Goal: Task Accomplishment & Management: Complete application form

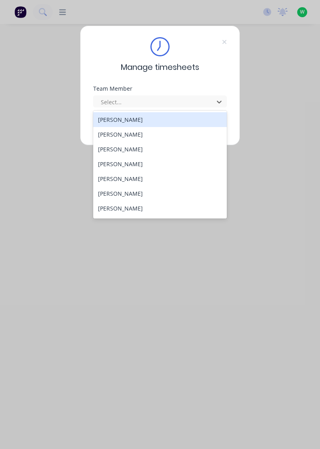
click at [131, 119] on div "[PERSON_NAME]" at bounding box center [160, 119] width 134 height 15
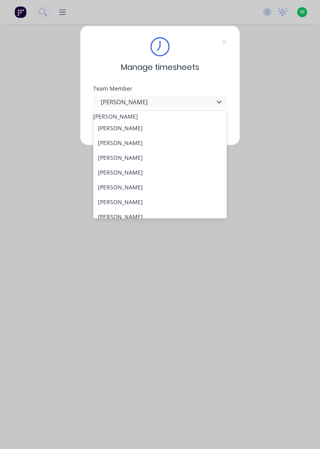
click at [144, 118] on div "[PERSON_NAME]" at bounding box center [160, 116] width 134 height 8
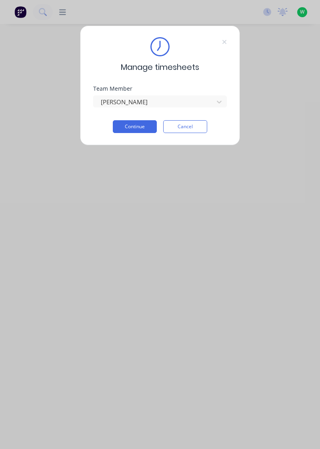
click at [136, 124] on button "Continue" at bounding box center [135, 126] width 44 height 13
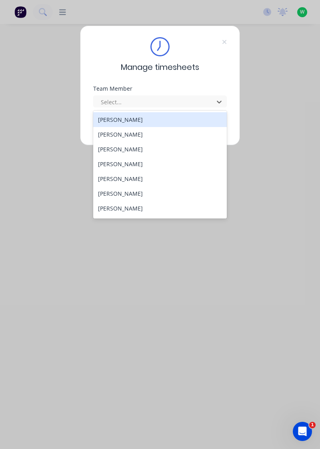
click at [128, 151] on div "[PERSON_NAME]" at bounding box center [160, 149] width 134 height 15
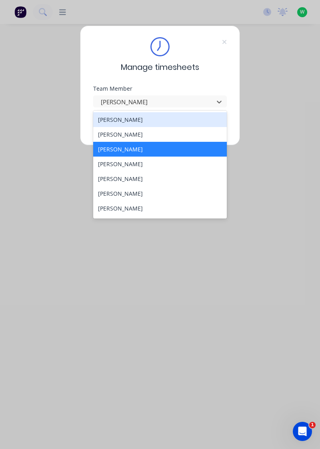
click at [137, 133] on div "[PERSON_NAME]" at bounding box center [160, 134] width 134 height 15
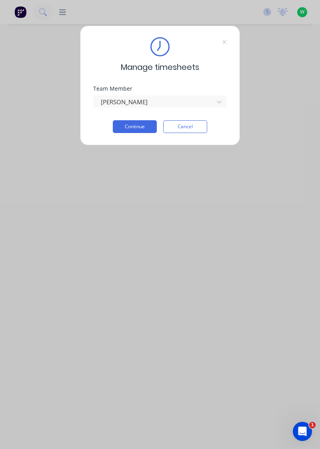
click at [137, 124] on button "Continue" at bounding box center [135, 126] width 44 height 13
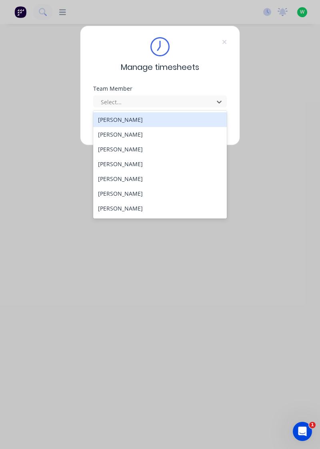
click at [130, 136] on div "[PERSON_NAME]" at bounding box center [160, 134] width 134 height 15
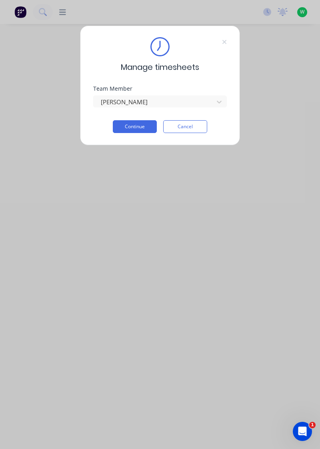
click at [133, 127] on button "Continue" at bounding box center [135, 126] width 44 height 13
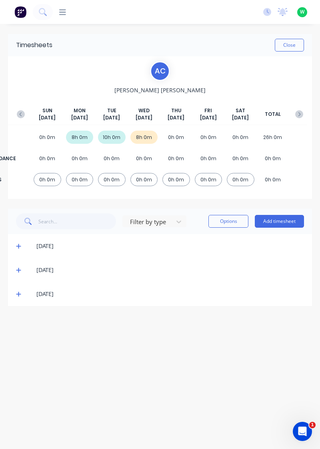
click at [17, 296] on icon at bounding box center [18, 294] width 5 height 6
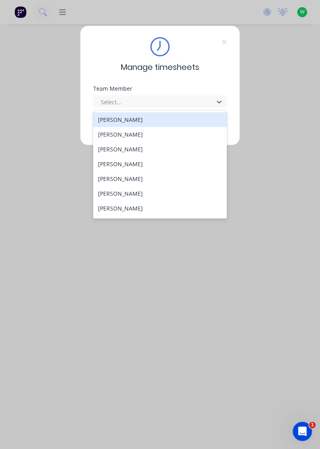
click at [116, 150] on div "[PERSON_NAME]" at bounding box center [160, 149] width 134 height 15
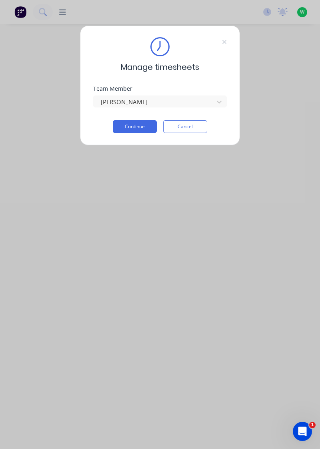
click at [126, 128] on button "Continue" at bounding box center [135, 126] width 44 height 13
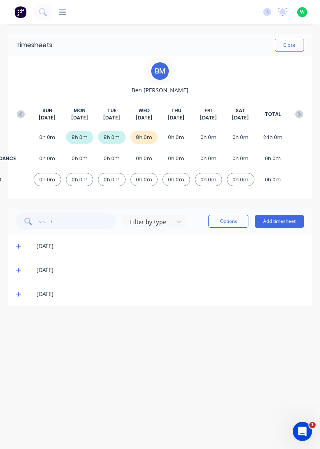
click at [22, 292] on span at bounding box center [20, 294] width 8 height 8
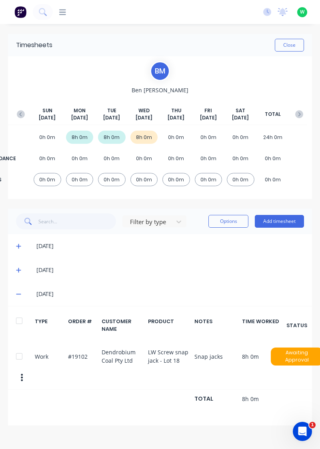
click at [18, 295] on icon at bounding box center [18, 294] width 5 height 6
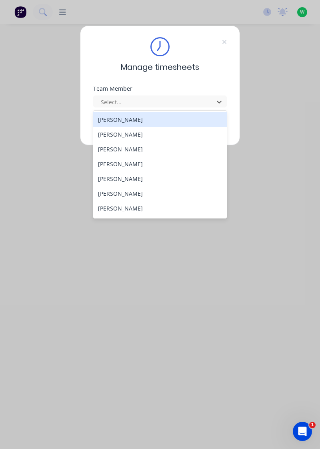
click at [124, 148] on div "[PERSON_NAME]" at bounding box center [160, 149] width 134 height 15
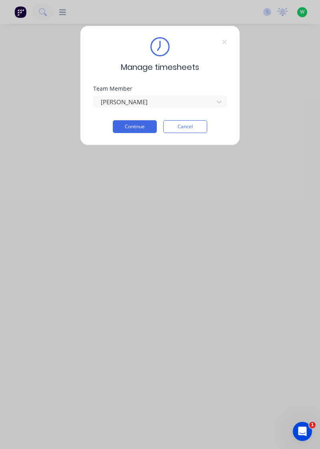
click at [134, 128] on button "Continue" at bounding box center [135, 126] width 44 height 13
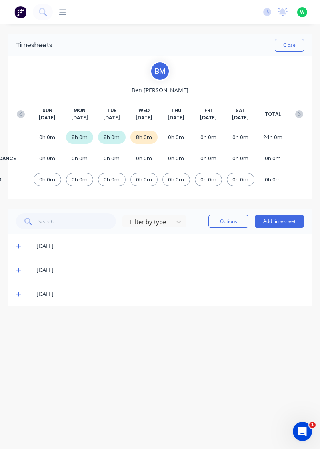
click at [17, 293] on icon at bounding box center [18, 294] width 5 height 5
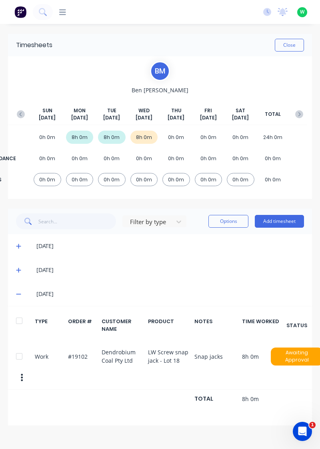
click at [20, 266] on span at bounding box center [20, 270] width 8 height 8
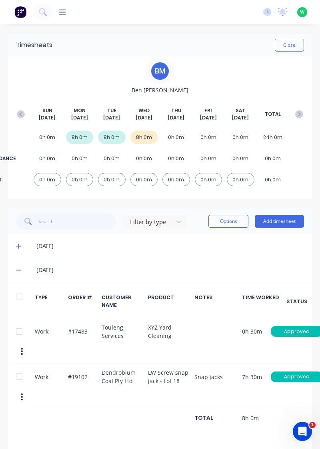
click at [18, 243] on icon at bounding box center [18, 246] width 5 height 6
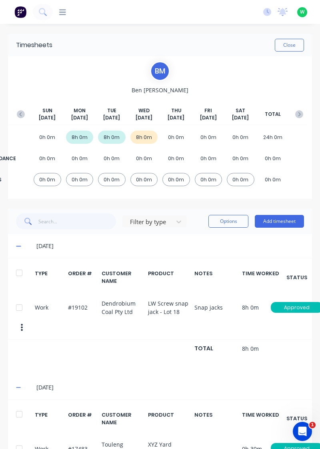
click at [18, 246] on icon at bounding box center [18, 246] width 5 height 1
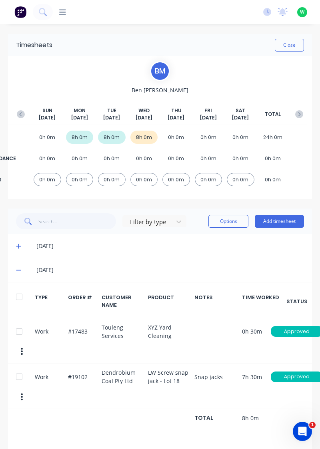
click at [18, 270] on icon at bounding box center [18, 270] width 5 height 1
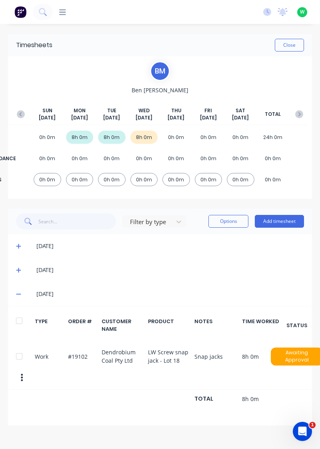
click at [20, 294] on icon at bounding box center [18, 294] width 5 height 6
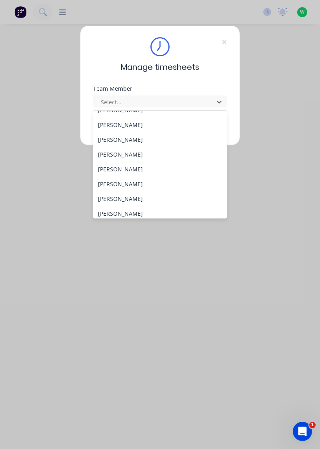
scroll to position [25, 0]
click at [131, 138] on div "[PERSON_NAME]" at bounding box center [160, 139] width 134 height 15
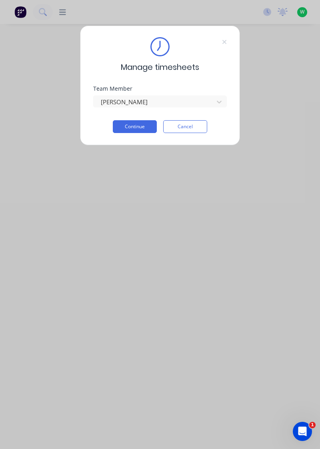
click at [144, 127] on button "Continue" at bounding box center [135, 126] width 44 height 13
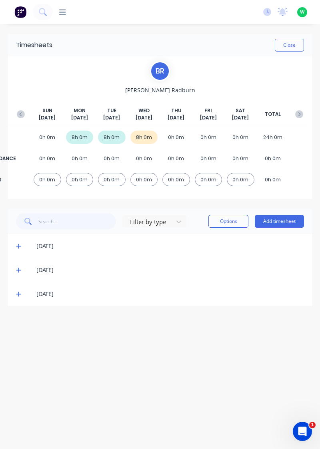
click at [16, 293] on icon at bounding box center [18, 294] width 5 height 6
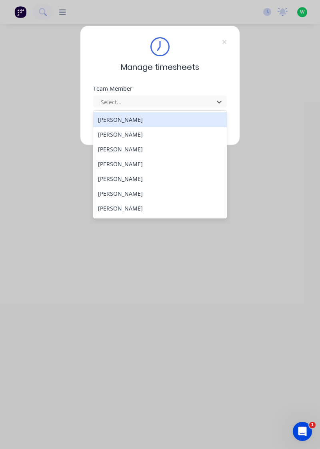
click at [125, 164] on div "[PERSON_NAME]" at bounding box center [160, 164] width 134 height 15
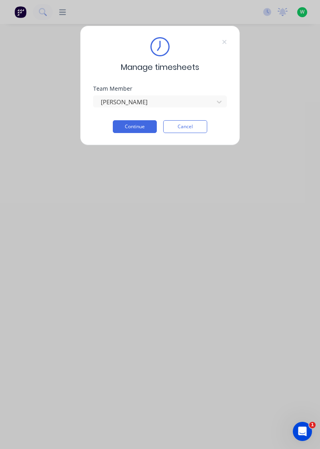
click at [137, 127] on button "Continue" at bounding box center [135, 126] width 44 height 13
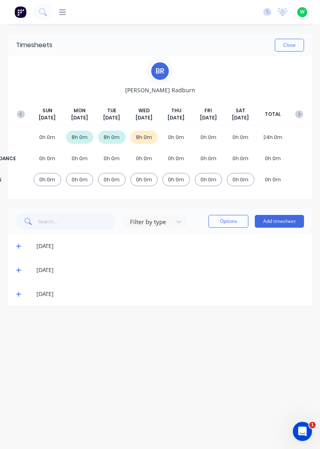
click at [18, 294] on icon at bounding box center [18, 294] width 5 height 5
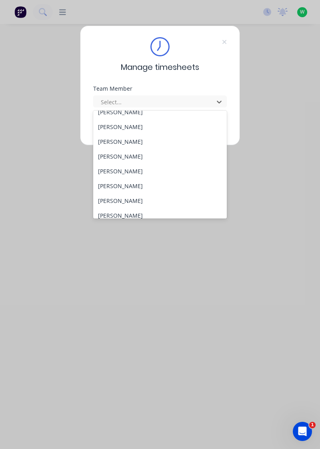
scroll to position [34, 0]
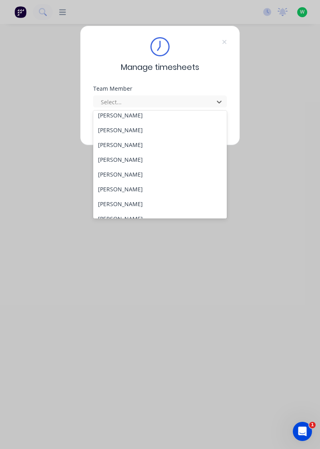
click at [135, 173] on div "[PERSON_NAME]" at bounding box center [160, 174] width 134 height 15
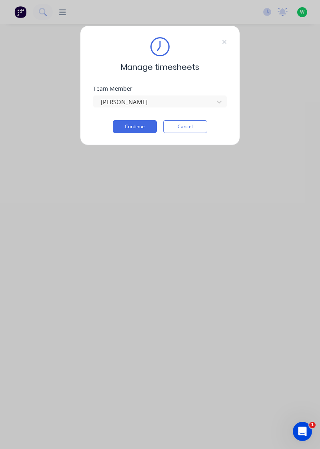
click at [137, 127] on button "Continue" at bounding box center [135, 126] width 44 height 13
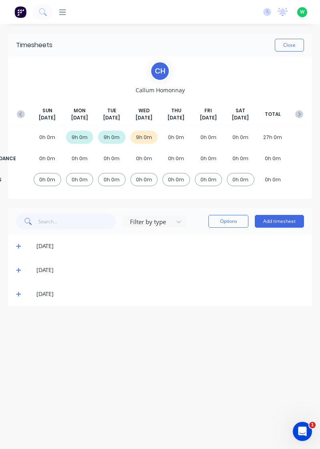
click at [17, 294] on icon at bounding box center [18, 294] width 5 height 5
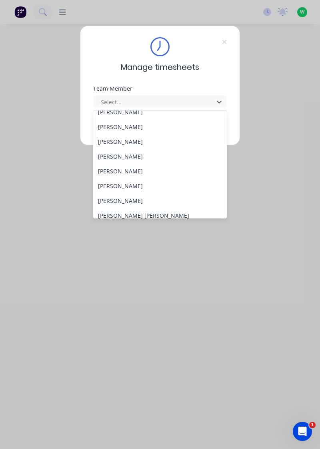
scroll to position [52, 0]
click at [131, 169] on div "[PERSON_NAME]" at bounding box center [160, 170] width 134 height 15
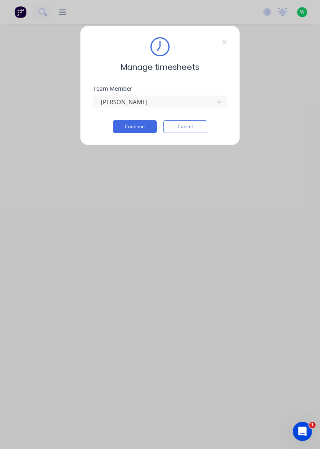
click at [140, 124] on button "Continue" at bounding box center [135, 126] width 44 height 13
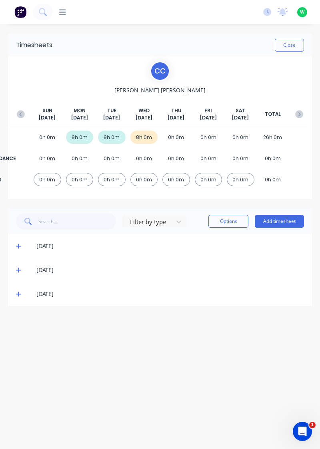
click at [20, 296] on icon at bounding box center [18, 294] width 5 height 6
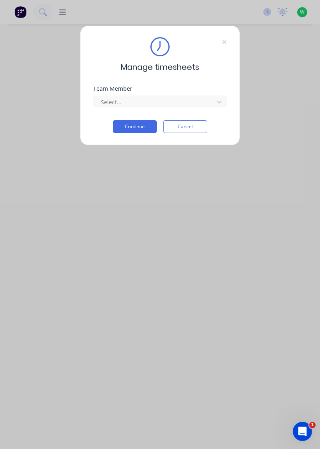
click at [204, 90] on div "Team Member" at bounding box center [159, 89] width 133 height 6
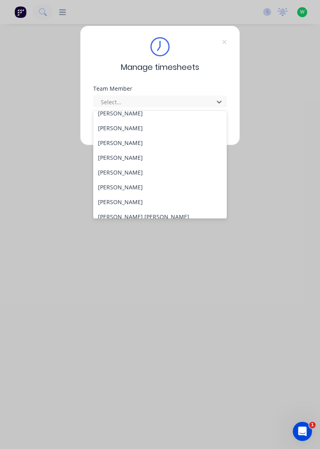
scroll to position [51, 0]
click at [128, 195] on div "[PERSON_NAME]" at bounding box center [160, 201] width 134 height 15
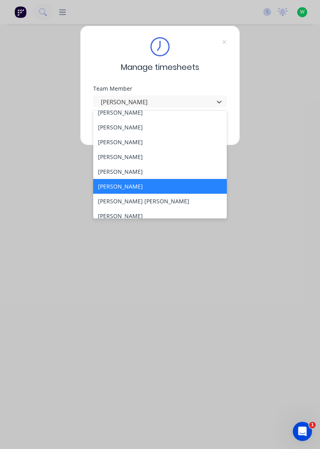
scroll to position [67, 0]
click at [129, 172] on div "[PERSON_NAME]" at bounding box center [160, 171] width 134 height 15
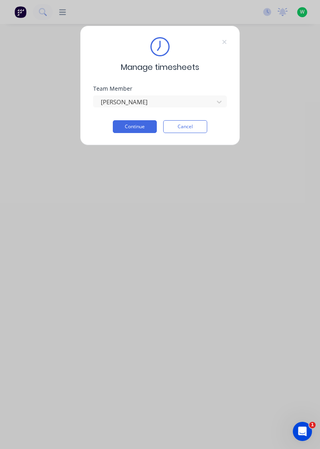
click at [136, 127] on button "Continue" at bounding box center [135, 126] width 44 height 13
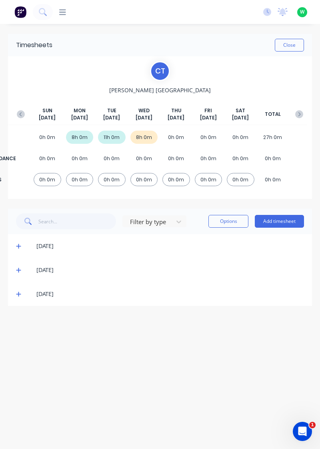
click at [10, 297] on div "[DATE]" at bounding box center [160, 294] width 304 height 24
click at [18, 294] on icon at bounding box center [18, 294] width 5 height 6
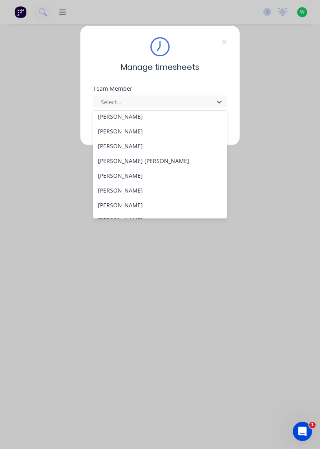
scroll to position [107, 0]
click at [118, 141] on div "[PERSON_NAME]" at bounding box center [160, 145] width 134 height 15
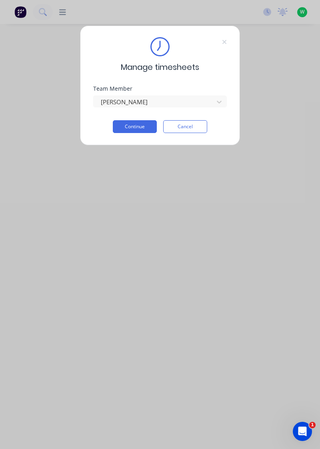
click at [143, 123] on button "Continue" at bounding box center [135, 126] width 44 height 13
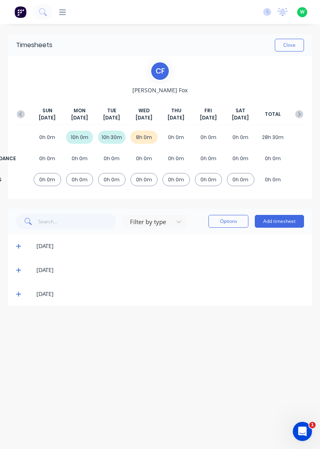
click at [17, 293] on icon at bounding box center [18, 294] width 5 height 6
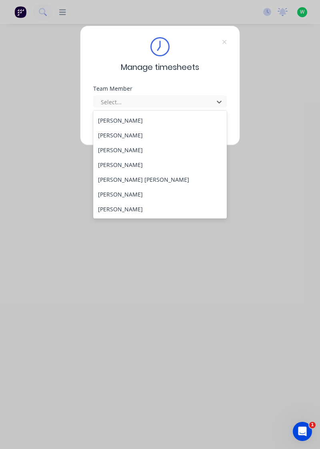
scroll to position [89, 0]
click at [119, 176] on div "[PERSON_NAME] [PERSON_NAME]" at bounding box center [160, 178] width 134 height 15
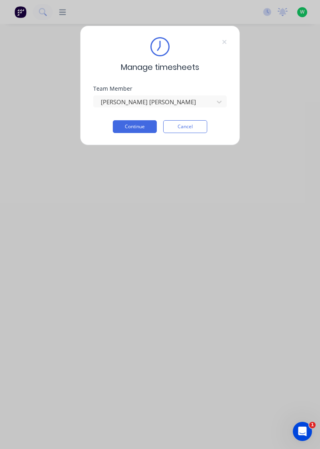
click at [143, 124] on button "Continue" at bounding box center [135, 126] width 44 height 13
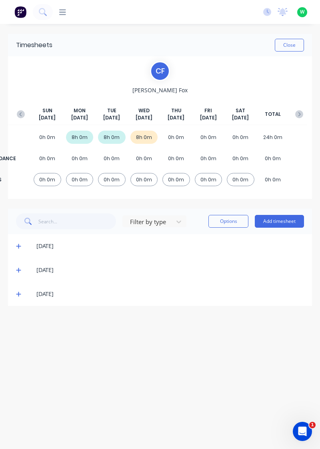
click at [16, 296] on icon at bounding box center [18, 294] width 5 height 6
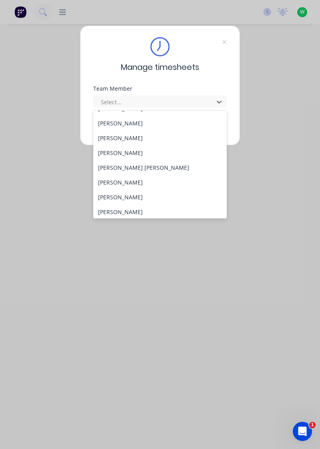
scroll to position [119, 0]
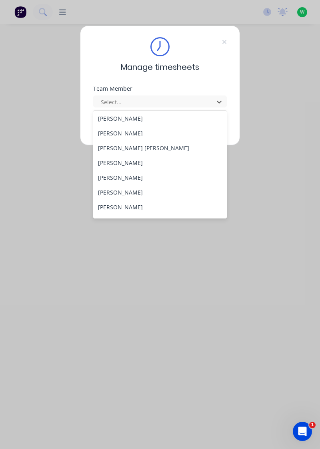
click at [122, 164] on div "[PERSON_NAME]" at bounding box center [160, 162] width 134 height 15
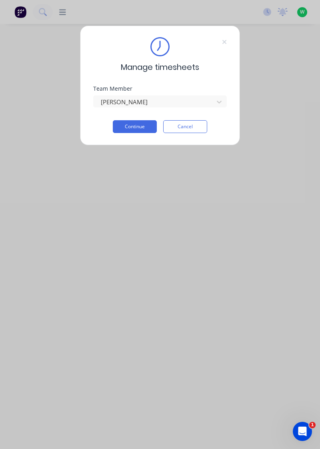
click at [143, 126] on button "Continue" at bounding box center [135, 126] width 44 height 13
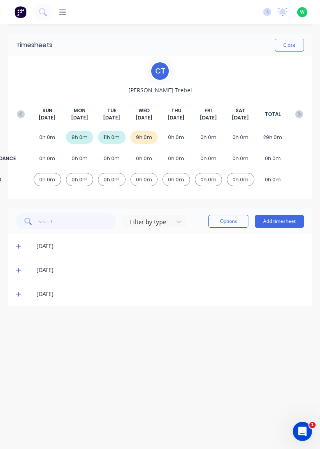
click at [16, 295] on icon at bounding box center [18, 294] width 5 height 6
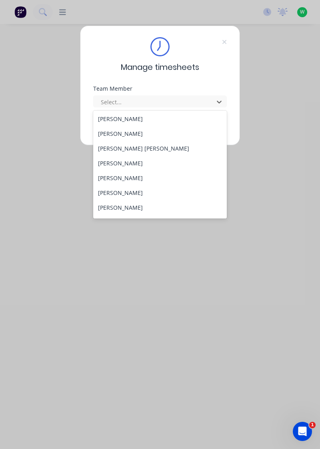
scroll to position [119, 0]
click at [125, 180] on div "[PERSON_NAME]" at bounding box center [160, 177] width 134 height 15
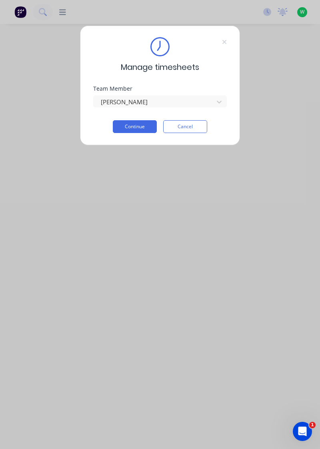
click at [144, 125] on button "Continue" at bounding box center [135, 126] width 44 height 13
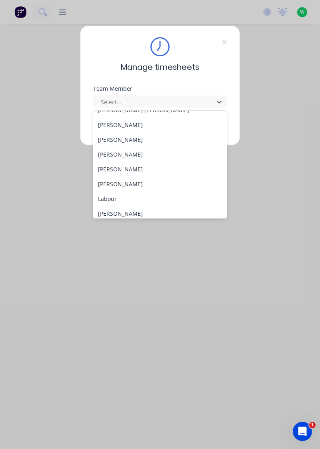
scroll to position [155, 0]
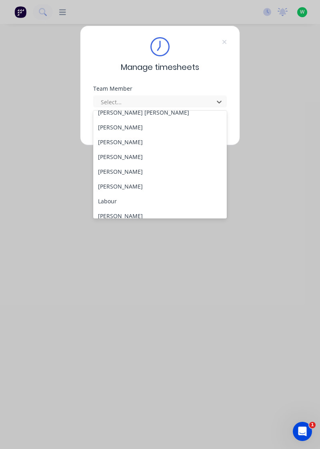
click at [120, 171] on div "[PERSON_NAME]" at bounding box center [160, 171] width 134 height 15
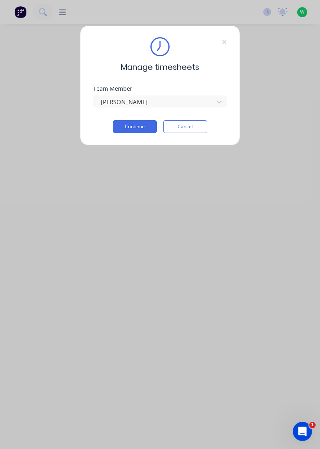
click at [143, 127] on button "Continue" at bounding box center [135, 126] width 44 height 13
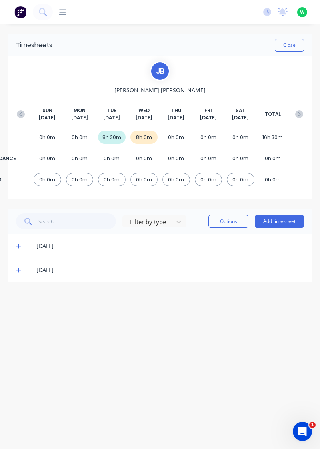
click at [18, 268] on icon at bounding box center [18, 270] width 5 height 5
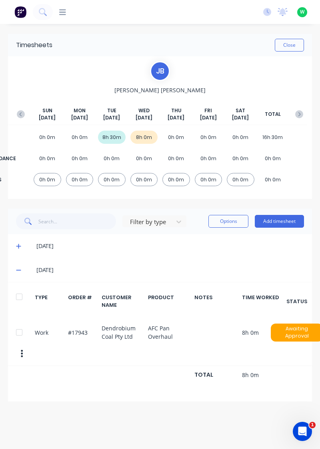
click at [18, 244] on icon at bounding box center [18, 246] width 5 height 5
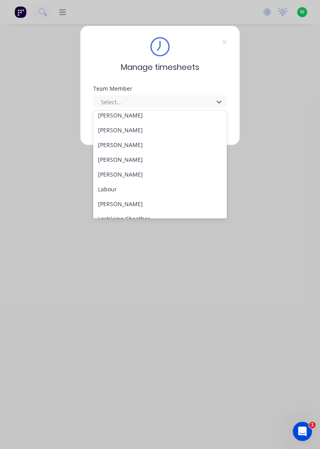
scroll to position [168, 0]
click at [127, 173] on div "[PERSON_NAME]" at bounding box center [160, 173] width 134 height 15
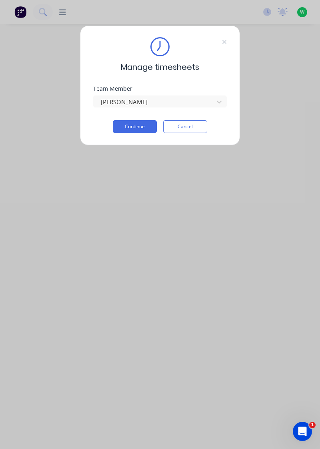
click at [144, 126] on button "Continue" at bounding box center [135, 126] width 44 height 13
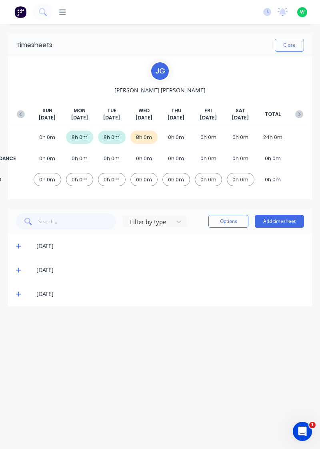
click at [22, 293] on span at bounding box center [20, 294] width 8 height 8
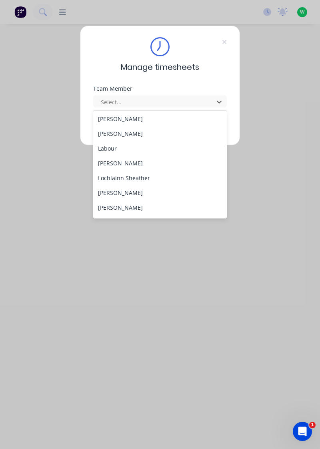
scroll to position [208, 0]
click at [125, 160] on div "[PERSON_NAME]" at bounding box center [160, 162] width 134 height 15
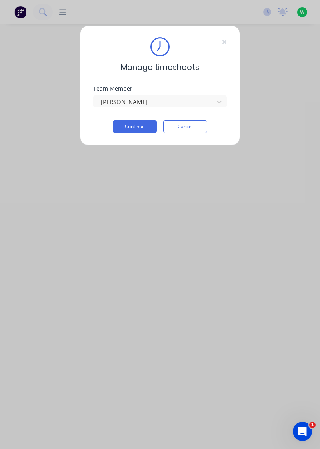
click at [140, 127] on button "Continue" at bounding box center [135, 126] width 44 height 13
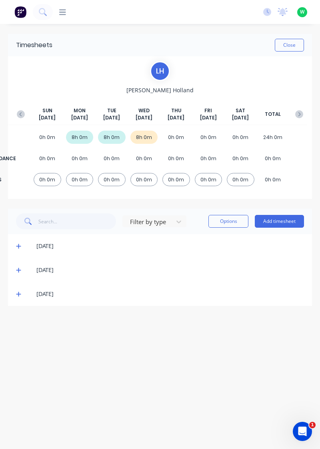
click at [22, 294] on span at bounding box center [20, 294] width 8 height 8
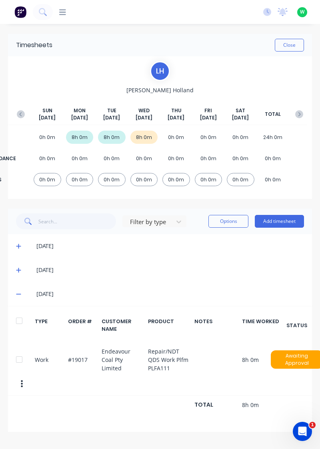
click at [12, 274] on div "[DATE]" at bounding box center [160, 270] width 304 height 24
click at [18, 270] on icon at bounding box center [18, 270] width 5 height 5
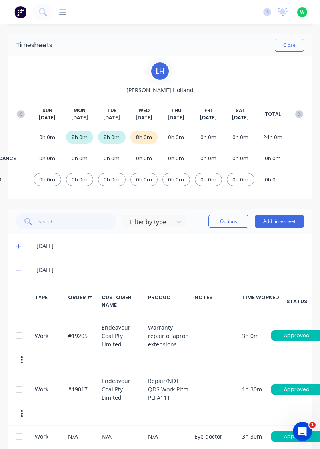
click at [18, 271] on icon at bounding box center [18, 270] width 5 height 6
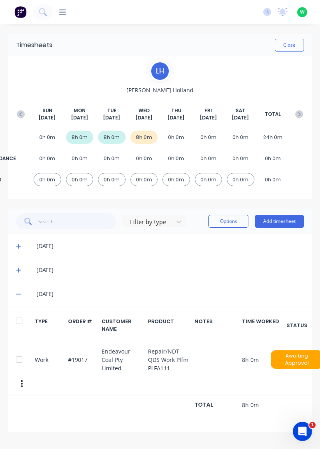
click at [17, 294] on icon at bounding box center [18, 294] width 5 height 1
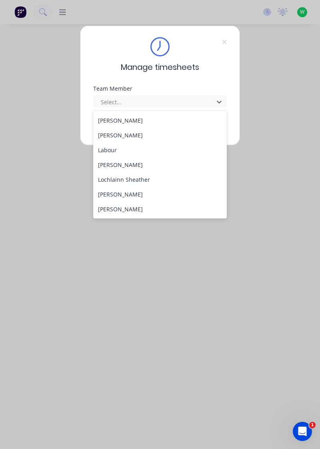
scroll to position [208, 0]
click at [131, 162] on div "[PERSON_NAME]" at bounding box center [160, 163] width 134 height 15
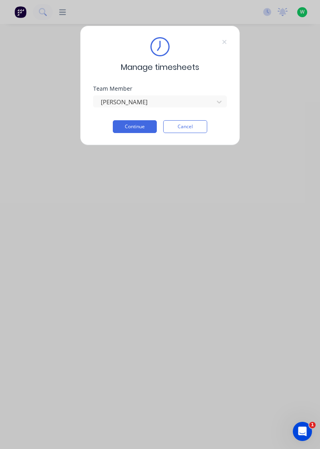
click at [143, 125] on button "Continue" at bounding box center [135, 126] width 44 height 13
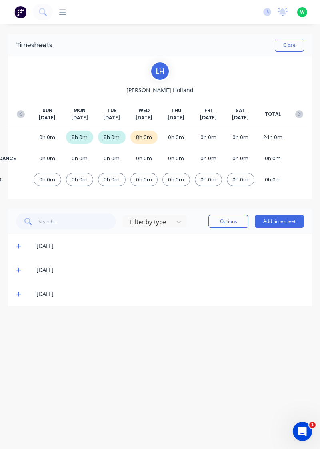
click at [18, 293] on icon at bounding box center [18, 294] width 5 height 5
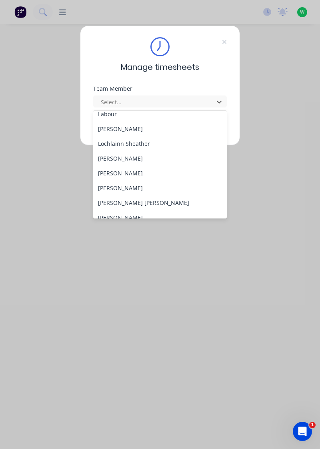
scroll to position [244, 0]
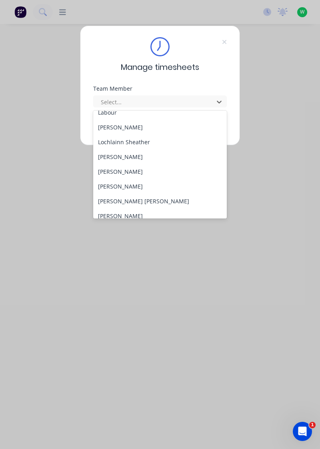
click at [109, 154] on div "[PERSON_NAME]" at bounding box center [160, 156] width 134 height 15
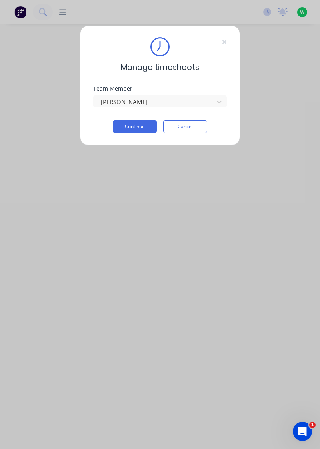
click at [126, 128] on button "Continue" at bounding box center [135, 126] width 44 height 13
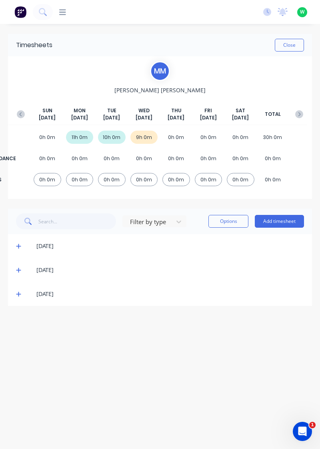
click at [20, 293] on icon at bounding box center [18, 294] width 5 height 6
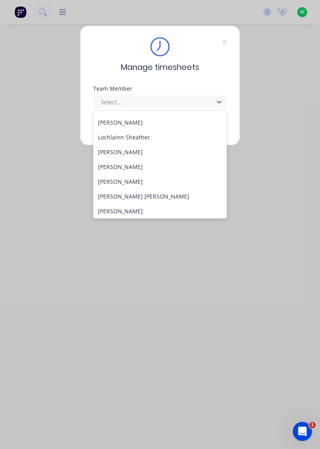
scroll to position [249, 0]
click at [126, 164] on div "[PERSON_NAME]" at bounding box center [160, 166] width 134 height 15
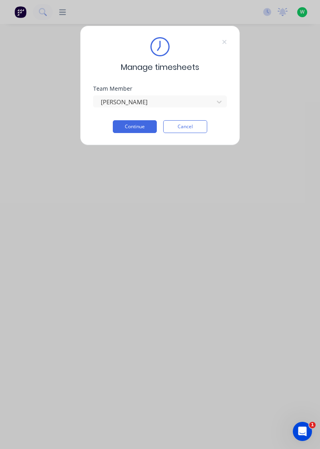
click at [144, 125] on button "Continue" at bounding box center [135, 126] width 44 height 13
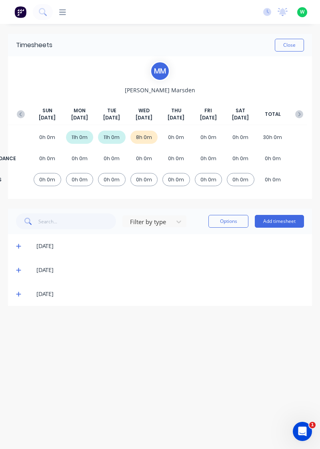
click at [17, 296] on span at bounding box center [20, 294] width 8 height 8
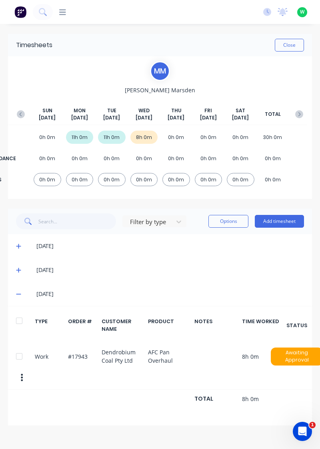
click at [17, 268] on icon at bounding box center [18, 270] width 5 height 6
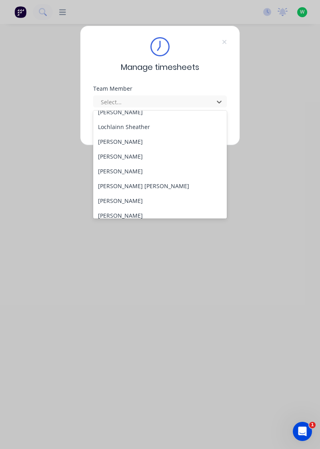
scroll to position [260, 0]
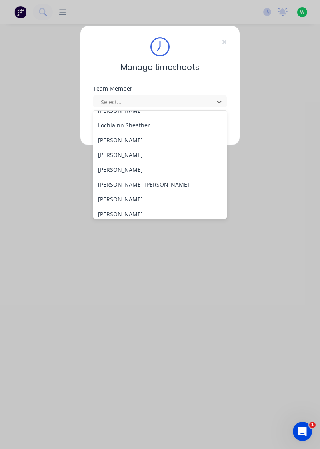
click at [125, 164] on div "[PERSON_NAME]" at bounding box center [160, 169] width 134 height 15
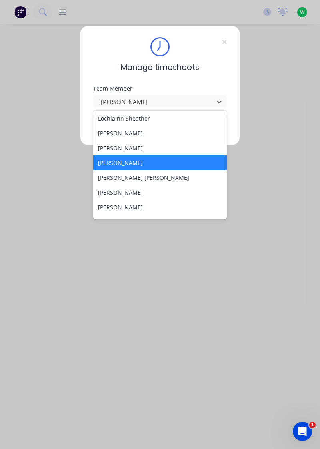
scroll to position [268, 0]
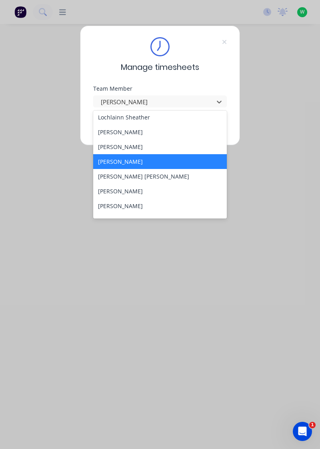
click at [164, 174] on div "[PERSON_NAME] [PERSON_NAME]" at bounding box center [160, 176] width 134 height 15
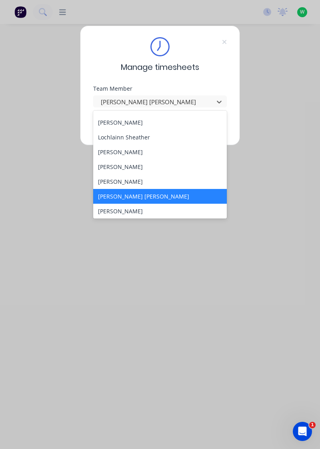
scroll to position [249, 0]
click at [124, 165] on div "[PERSON_NAME]" at bounding box center [160, 166] width 134 height 15
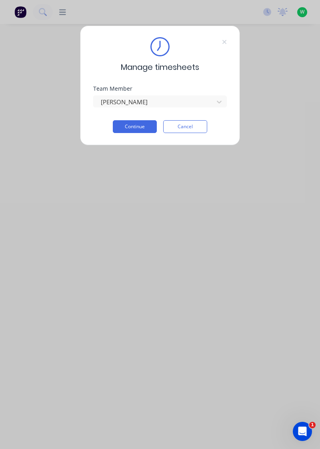
click at [138, 124] on button "Continue" at bounding box center [135, 126] width 44 height 13
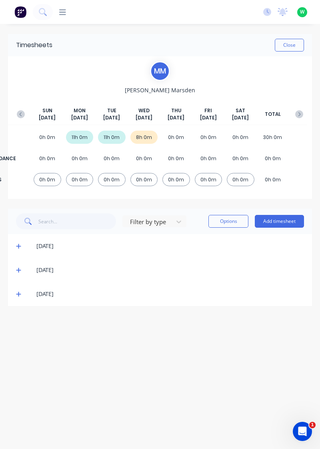
click at [16, 297] on span at bounding box center [20, 294] width 8 height 8
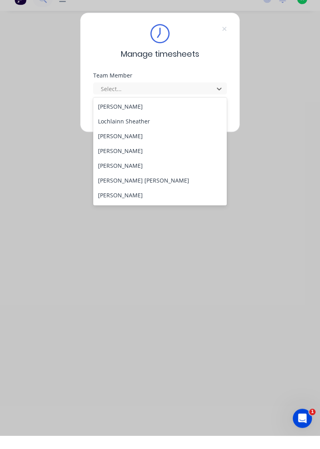
scroll to position [252, 0]
click at [133, 177] on div "[PERSON_NAME]" at bounding box center [160, 178] width 134 height 15
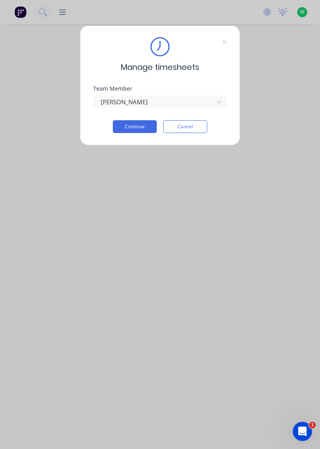
click at [145, 121] on button "Continue" at bounding box center [135, 126] width 44 height 13
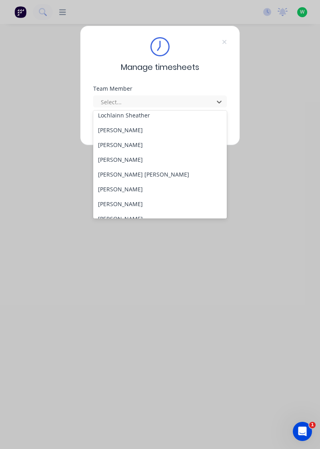
scroll to position [271, 0]
click at [113, 172] on div "[PERSON_NAME] [PERSON_NAME]" at bounding box center [160, 174] width 134 height 15
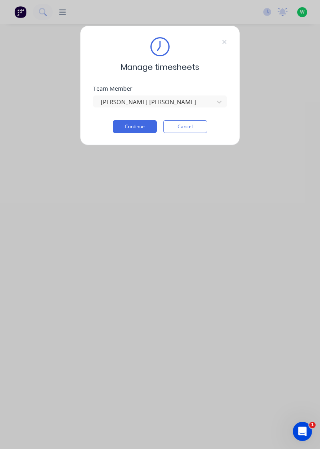
click at [141, 124] on button "Continue" at bounding box center [135, 126] width 44 height 13
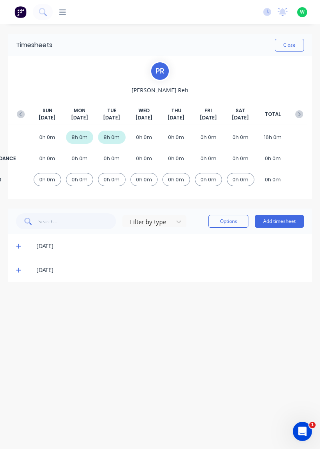
click at [274, 222] on button "Add timesheet" at bounding box center [278, 221] width 49 height 13
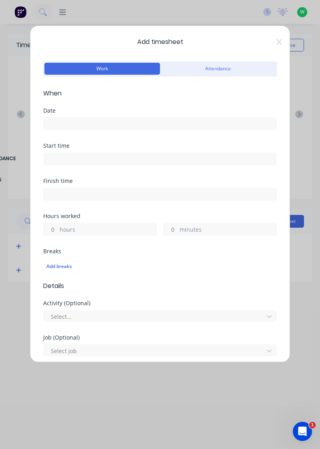
click at [127, 121] on input at bounding box center [160, 124] width 232 height 12
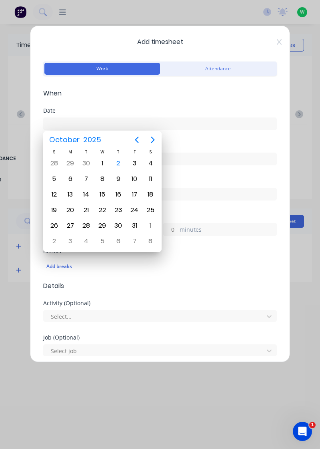
click at [106, 157] on div "[DATE]" at bounding box center [102, 163] width 16 height 15
type input "[DATE]"
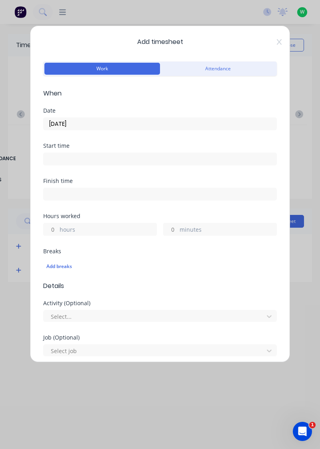
click at [97, 225] on label "hours" at bounding box center [108, 230] width 97 height 10
click at [58, 225] on input "hours" at bounding box center [51, 229] width 14 height 12
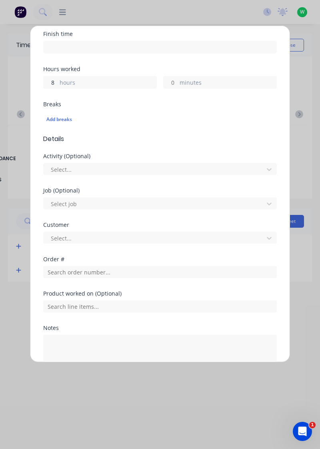
scroll to position [197, 0]
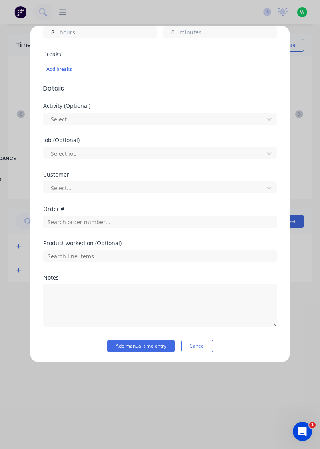
type input "8"
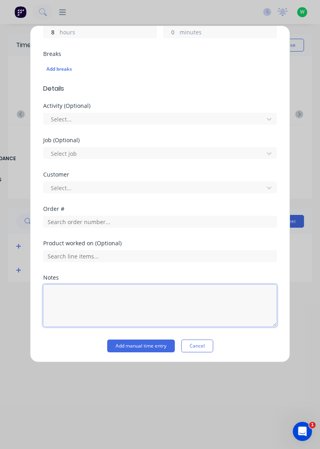
click at [96, 292] on textarea at bounding box center [159, 305] width 233 height 42
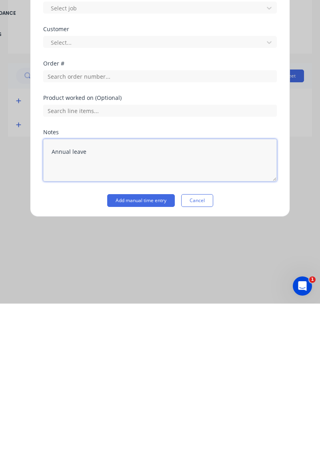
type textarea "Annual leave"
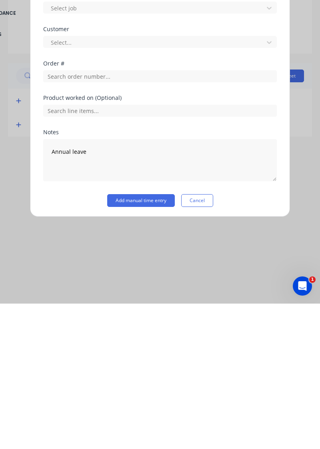
click at [143, 346] on button "Add manual time entry" at bounding box center [140, 345] width 67 height 13
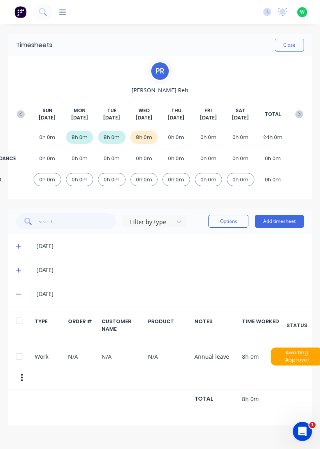
click at [274, 222] on button "Add timesheet" at bounding box center [278, 221] width 49 height 13
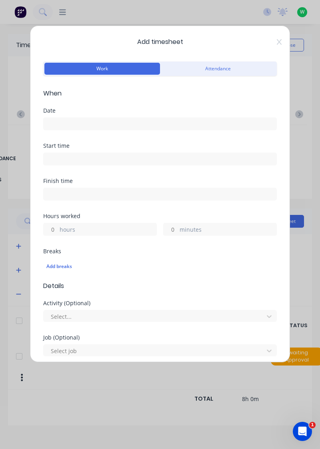
click at [138, 123] on input at bounding box center [160, 124] width 232 height 12
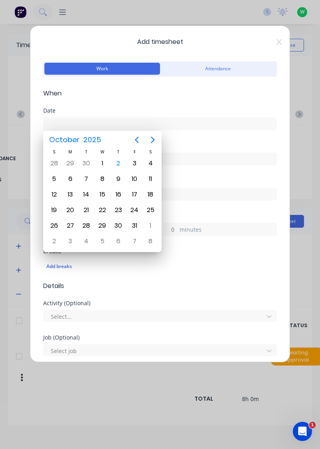
click at [118, 161] on div "2" at bounding box center [118, 163] width 12 height 12
type input "02/10/2025"
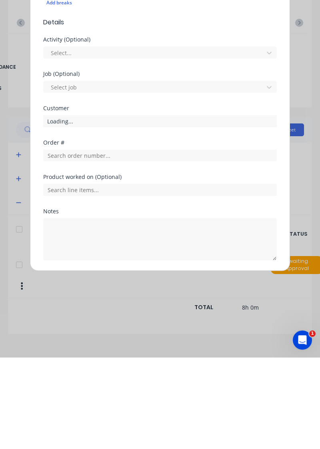
click at [151, 368] on button "Add manual time entry" at bounding box center [140, 371] width 67 height 13
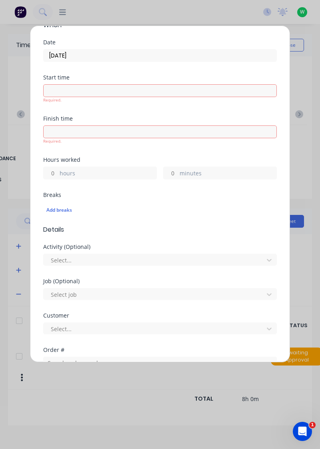
scroll to position [68, 0]
click at [66, 173] on label "hours" at bounding box center [108, 174] width 97 height 10
click at [58, 173] on input "hours" at bounding box center [51, 173] width 14 height 12
type input "8"
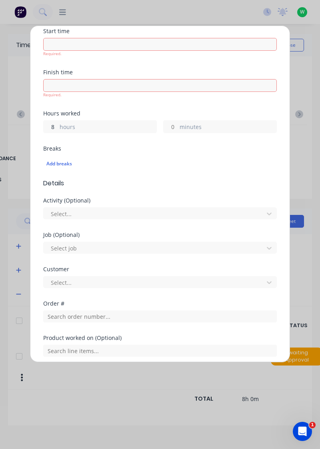
scroll to position [184, 0]
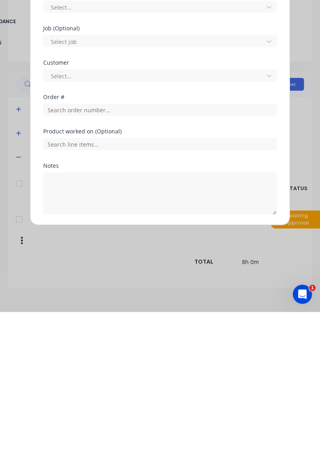
click at [146, 371] on button "Add manual time entry" at bounding box center [140, 371] width 67 height 13
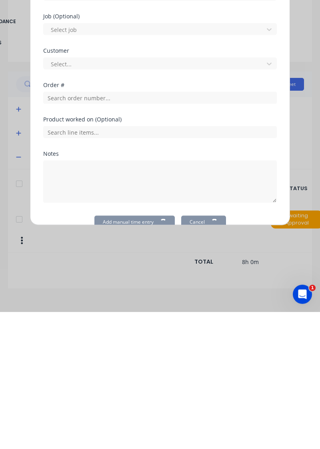
scroll to position [0, 0]
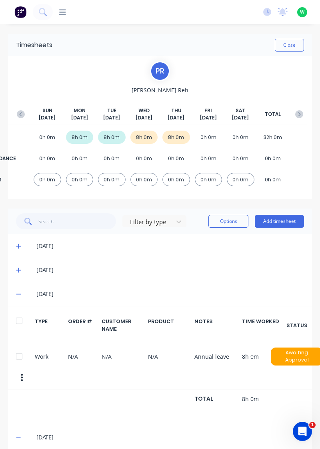
click at [274, 219] on button "Add timesheet" at bounding box center [278, 221] width 49 height 13
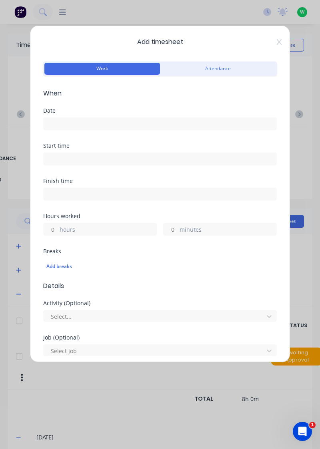
click at [128, 122] on input at bounding box center [160, 124] width 232 height 12
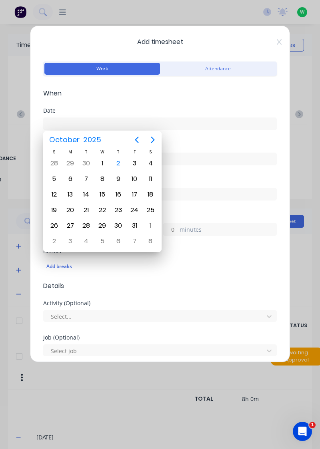
click at [137, 161] on div "3" at bounding box center [134, 163] width 12 height 12
type input "03/10/2025"
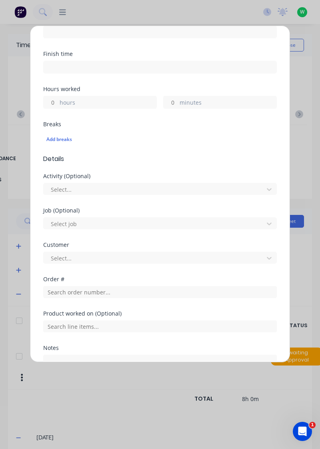
scroll to position [128, 0]
click at [126, 99] on label "hours" at bounding box center [108, 102] width 97 height 10
click at [58, 99] on input "hours" at bounding box center [51, 101] width 14 height 12
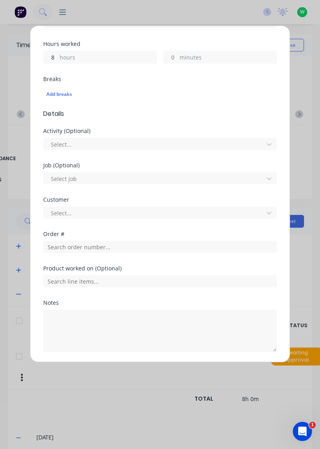
type input "8"
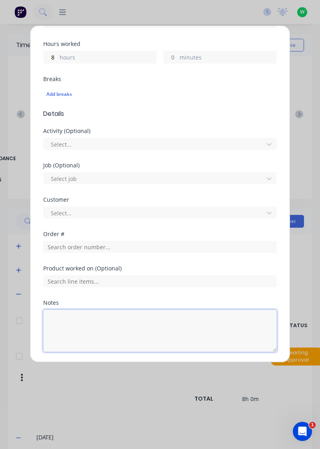
click at [85, 316] on textarea at bounding box center [159, 331] width 233 height 42
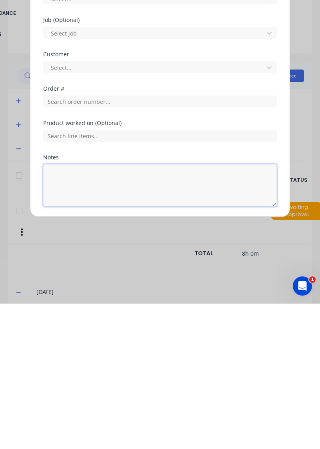
scroll to position [15, 0]
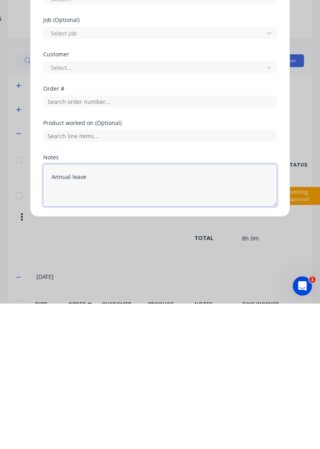
type textarea "Annual leave"
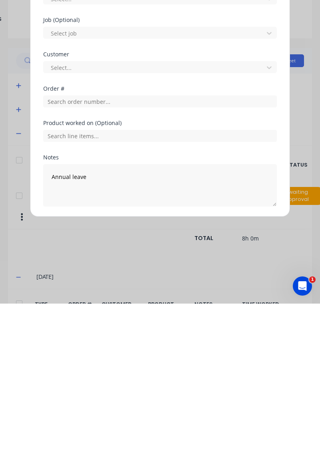
click at [159, 369] on button "Add manual time entry" at bounding box center [140, 371] width 67 height 13
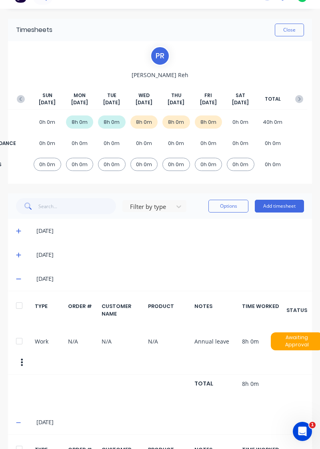
click at [292, 204] on button "Add timesheet" at bounding box center [278, 206] width 49 height 13
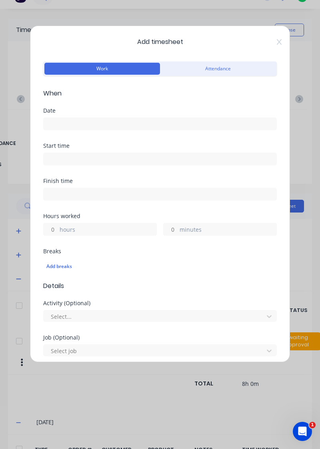
click at [147, 121] on input at bounding box center [160, 124] width 232 height 12
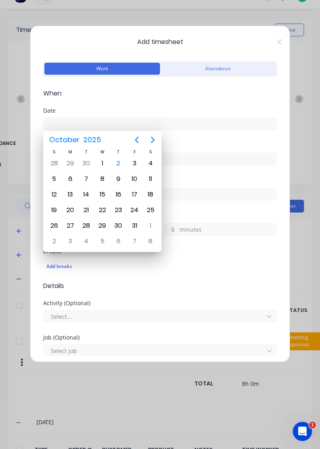
click at [113, 181] on div "9" at bounding box center [118, 179] width 12 height 12
type input "09/10/2025"
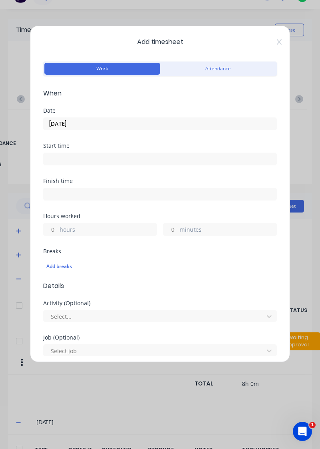
click at [107, 225] on label "hours" at bounding box center [108, 230] width 97 height 10
click at [58, 225] on input "hours" at bounding box center [51, 229] width 14 height 12
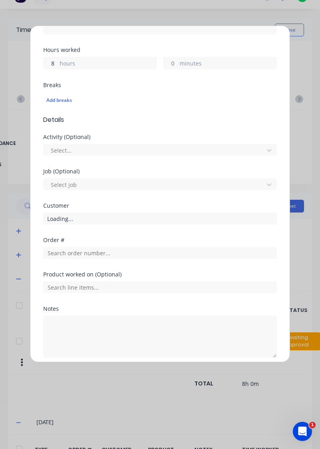
scroll to position [166, 0]
type input "8"
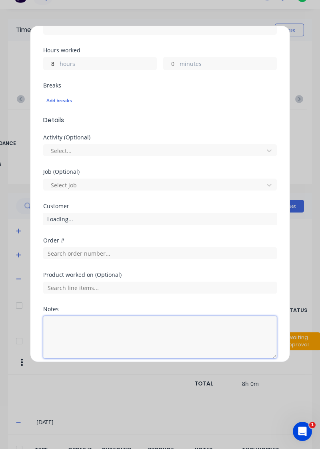
click at [109, 325] on textarea at bounding box center [159, 337] width 233 height 42
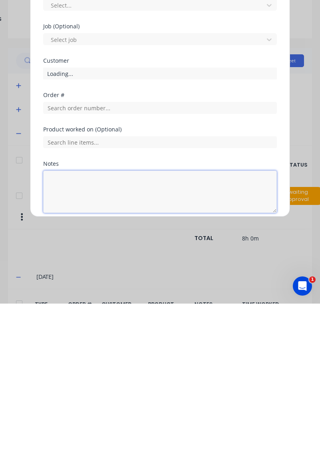
scroll to position [37, 0]
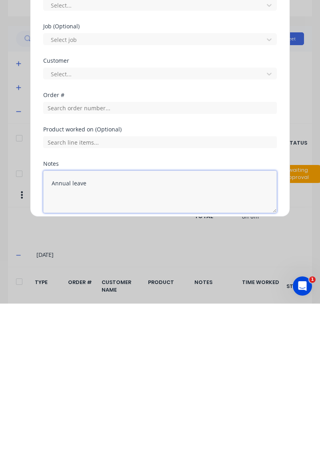
type textarea "Annual leave"
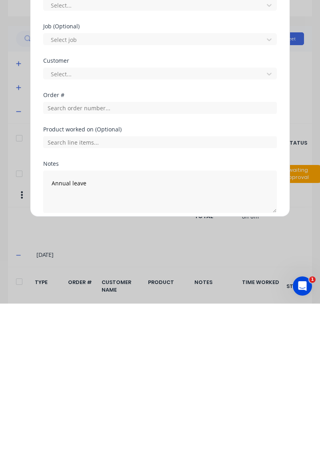
click at [145, 374] on button "Add manual time entry" at bounding box center [140, 377] width 67 height 13
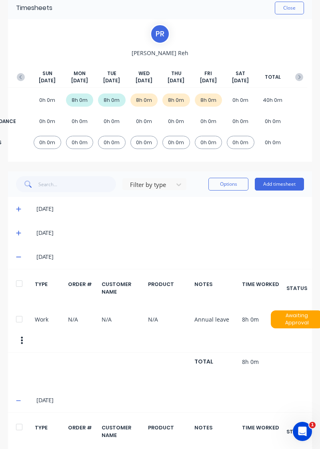
click at [265, 186] on button "Add timesheet" at bounding box center [278, 184] width 49 height 13
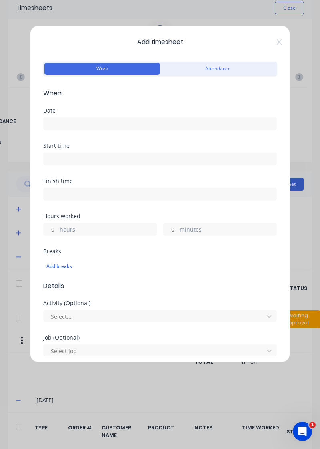
click at [156, 122] on input at bounding box center [160, 124] width 232 height 12
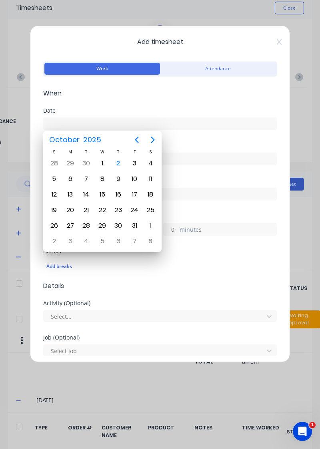
click at [100, 177] on div "8" at bounding box center [102, 179] width 12 height 12
type input "08/10/2025"
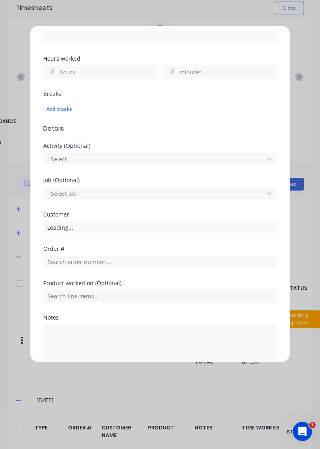
scroll to position [172, 0]
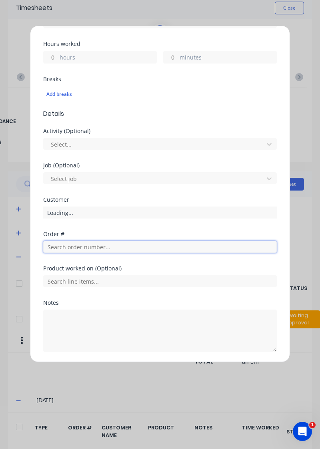
click at [99, 247] on input "text" at bounding box center [159, 247] width 233 height 12
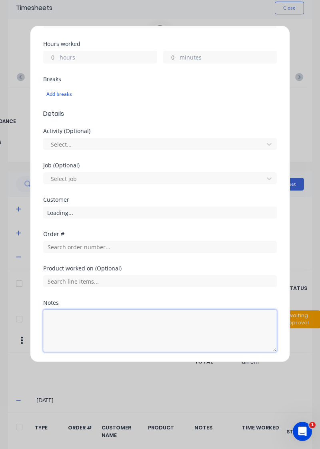
click at [102, 310] on textarea at bounding box center [159, 331] width 233 height 42
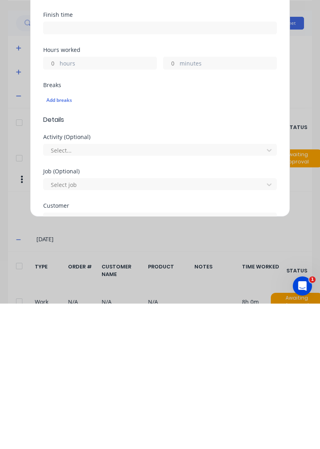
scroll to position [23, 0]
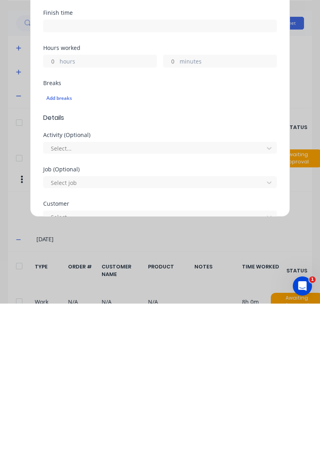
type textarea "Annual leave"
click at [80, 205] on label "hours" at bounding box center [108, 207] width 97 height 10
click at [58, 205] on input "hours" at bounding box center [51, 206] width 14 height 12
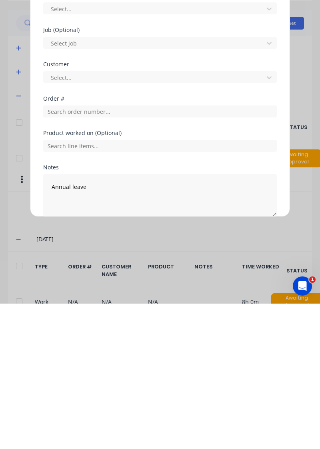
scroll to position [172, 0]
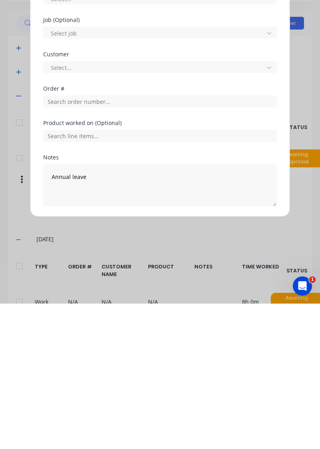
type input "8"
click at [138, 367] on button "Add manual time entry" at bounding box center [140, 371] width 67 height 13
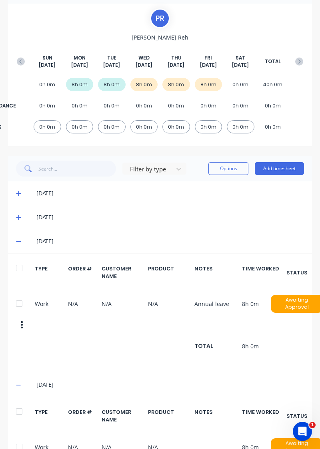
click at [292, 58] on button "button" at bounding box center [299, 61] width 16 height 14
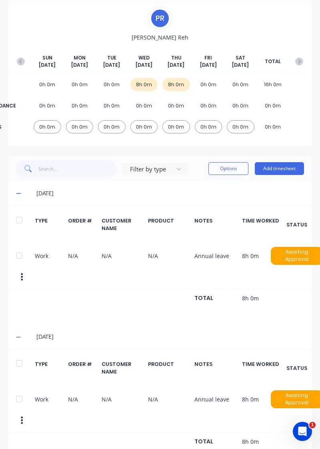
scroll to position [0, 0]
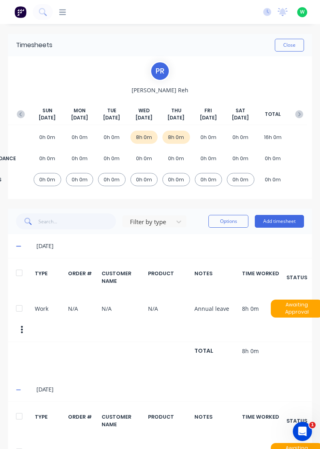
click at [276, 218] on button "Add timesheet" at bounding box center [278, 221] width 49 height 13
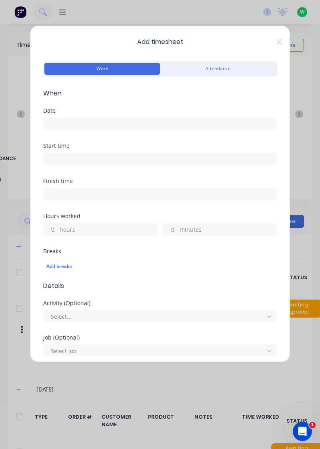
click at [153, 123] on input at bounding box center [160, 124] width 232 height 12
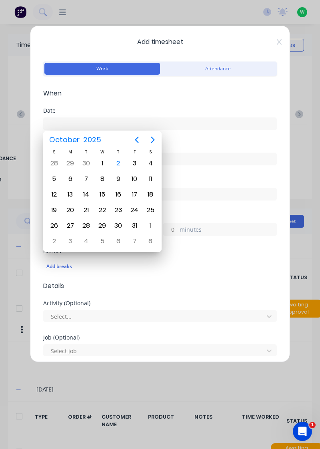
click at [86, 179] on div "7" at bounding box center [86, 179] width 12 height 12
type input "07/10/2025"
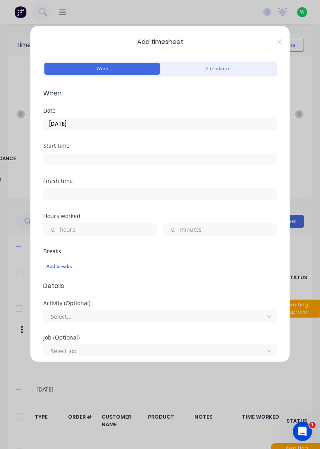
click at [112, 225] on label "hours" at bounding box center [108, 230] width 97 height 10
click at [58, 224] on input "hours" at bounding box center [51, 229] width 14 height 12
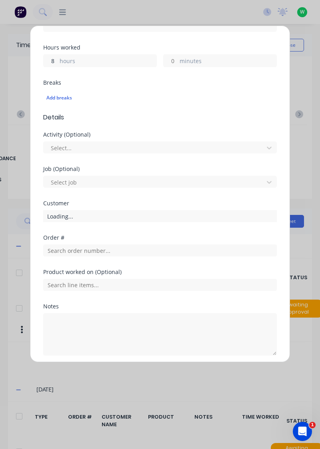
scroll to position [172, 0]
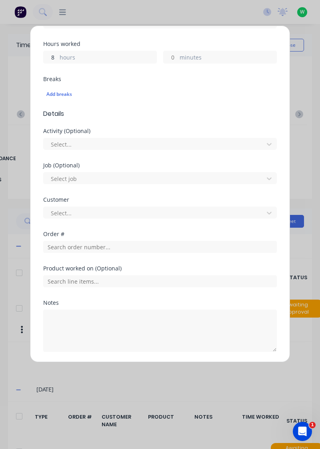
type input "8"
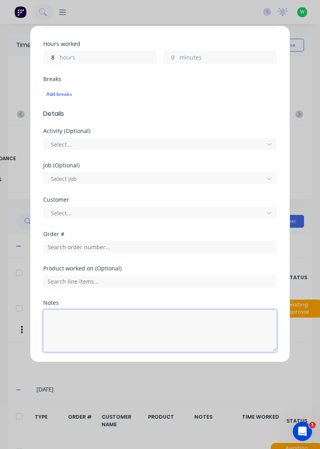
click at [107, 324] on textarea at bounding box center [159, 331] width 233 height 42
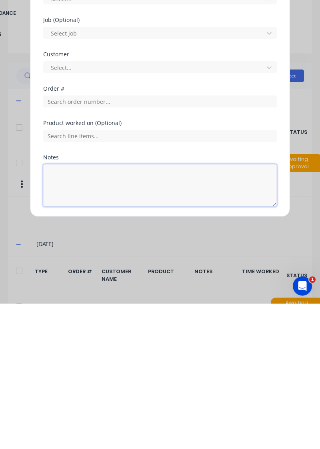
scroll to position [15, 0]
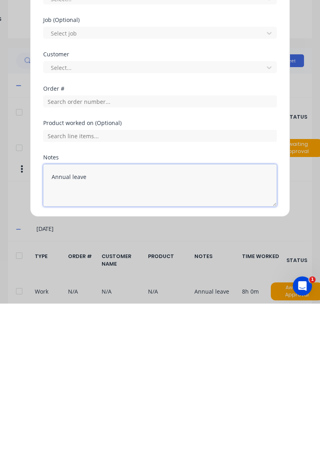
type textarea "Annual leave"
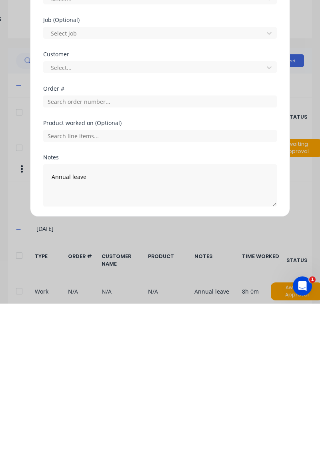
click at [149, 367] on button "Add manual time entry" at bounding box center [140, 371] width 67 height 13
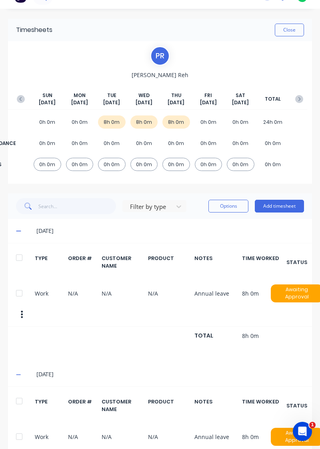
click at [280, 204] on button "Add timesheet" at bounding box center [278, 206] width 49 height 13
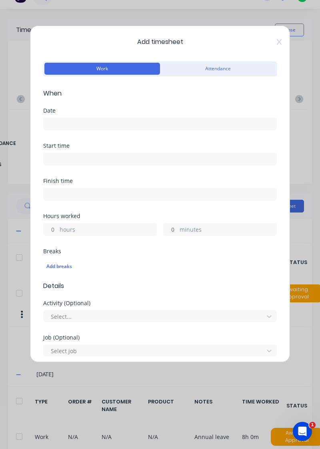
click at [149, 125] on input at bounding box center [160, 124] width 232 height 12
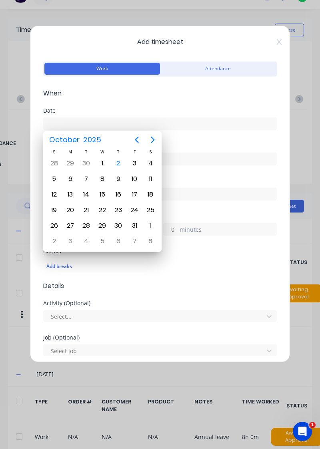
click at [69, 176] on div "6" at bounding box center [70, 179] width 12 height 12
type input "06/10/2025"
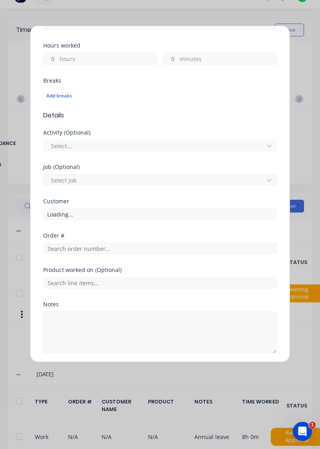
scroll to position [172, 0]
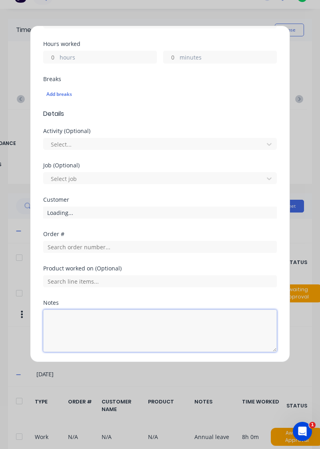
click at [97, 320] on textarea at bounding box center [159, 331] width 233 height 42
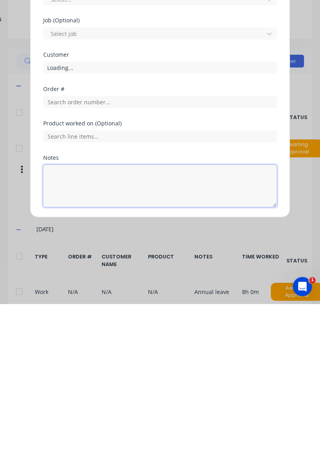
scroll to position [31, 0]
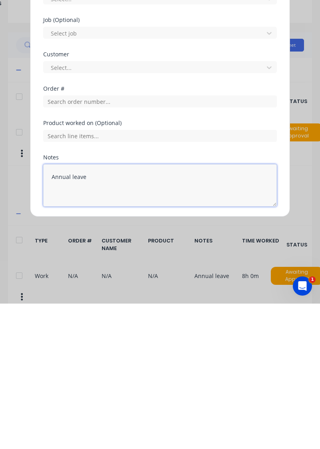
type textarea "Annual leave"
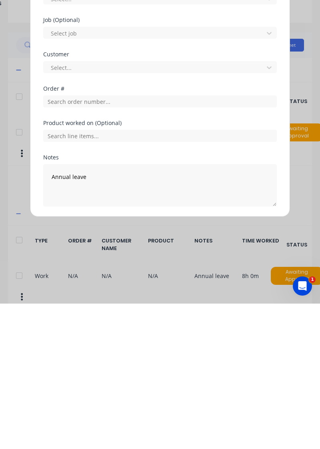
click at [161, 366] on button "Add manual time entry" at bounding box center [140, 371] width 67 height 13
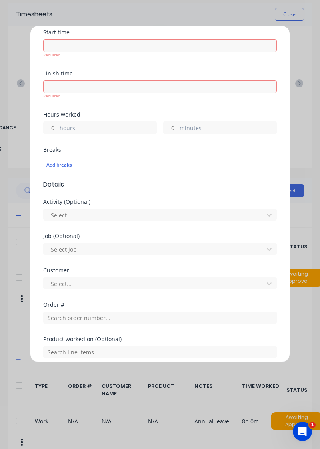
scroll to position [114, 0]
click at [57, 125] on input "hours" at bounding box center [51, 127] width 14 height 12
type input "8"
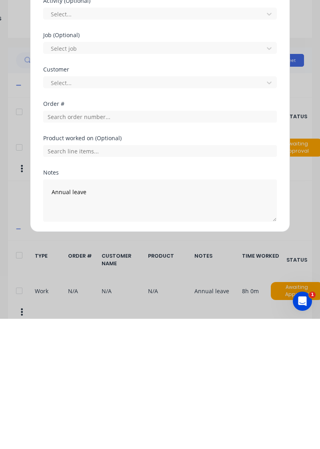
click at [147, 370] on button "Add manual time entry" at bounding box center [140, 371] width 67 height 13
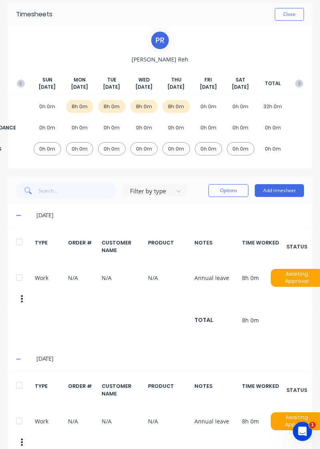
click at [23, 77] on button "button" at bounding box center [21, 83] width 16 height 14
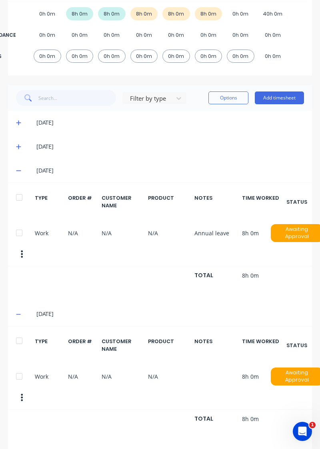
scroll to position [122, 0]
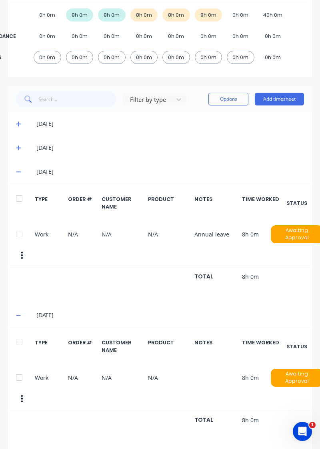
click at [18, 169] on icon at bounding box center [18, 172] width 5 height 6
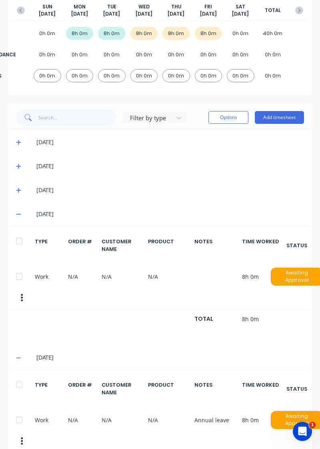
click at [17, 211] on icon at bounding box center [18, 214] width 5 height 6
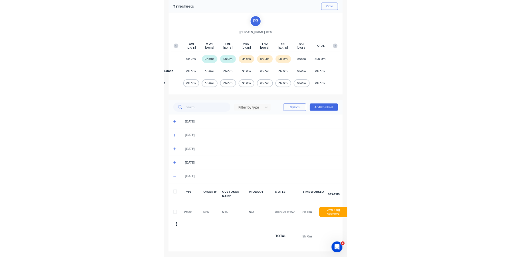
scroll to position [0, 0]
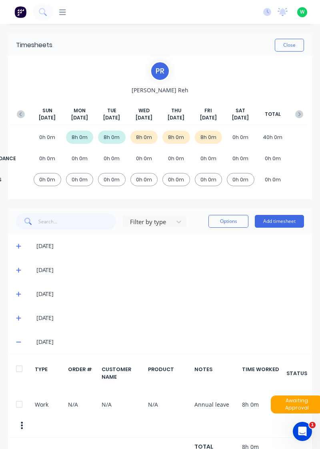
click at [17, 390] on div "Work N/A N/A N/A Annual leave 8h 0m Awaiting Approval" at bounding box center [160, 414] width 304 height 48
click at [20, 403] on div at bounding box center [19, 404] width 16 height 16
click at [220, 222] on button "Options" at bounding box center [228, 221] width 40 height 13
click at [219, 278] on div "30/09/25" at bounding box center [160, 270] width 304 height 24
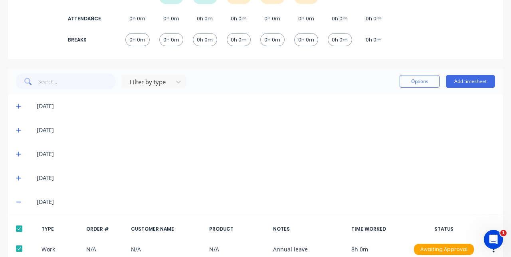
scroll to position [139, 0]
click at [319, 249] on icon "button" at bounding box center [494, 250] width 2 height 9
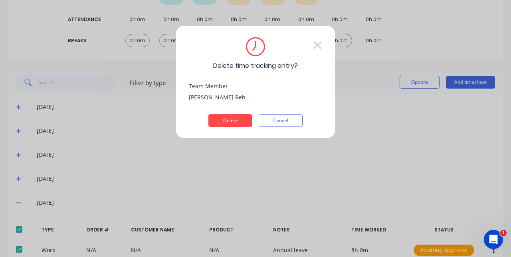
click at [234, 119] on button "Delete" at bounding box center [230, 120] width 44 height 13
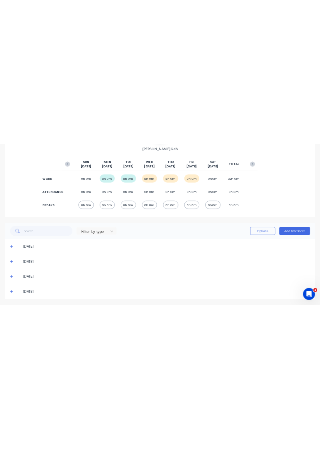
scroll to position [49, 0]
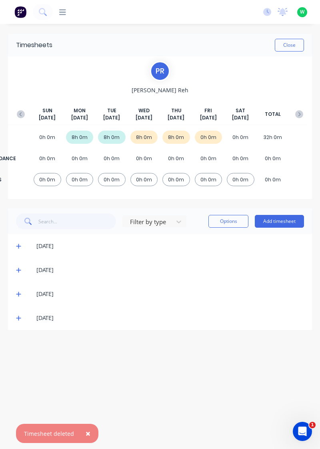
click at [279, 215] on button "Add timesheet" at bounding box center [278, 221] width 49 height 13
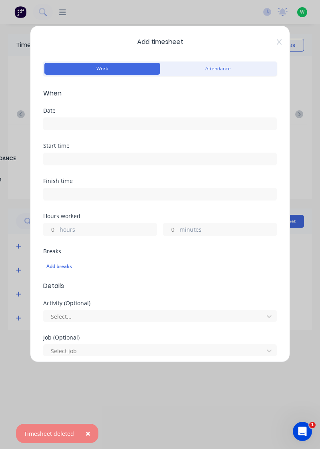
scroll to position [0, 0]
click at [145, 127] on input at bounding box center [160, 124] width 232 height 12
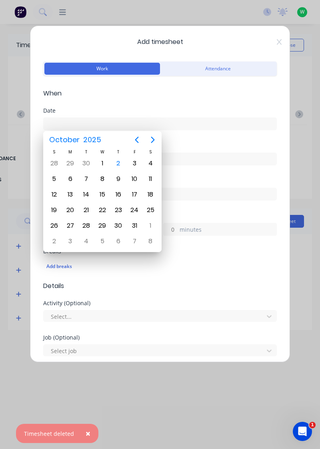
click at [136, 163] on div "3" at bounding box center [134, 163] width 12 height 12
type input "03/10/2025"
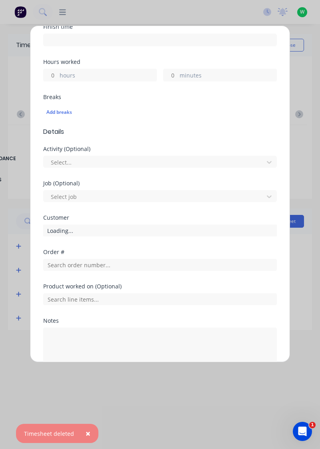
scroll to position [172, 0]
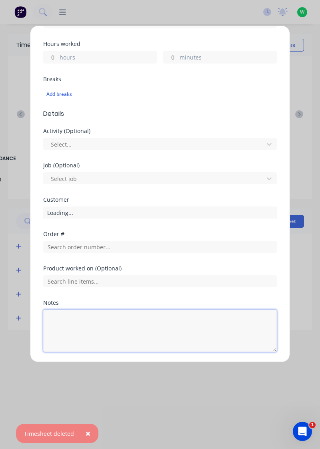
click at [84, 324] on textarea at bounding box center [159, 331] width 233 height 42
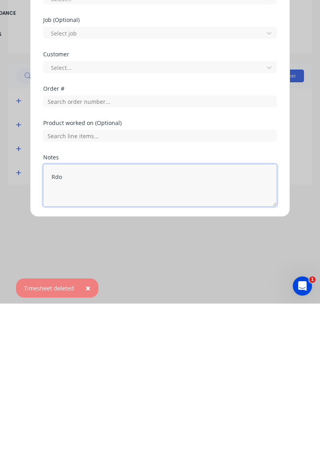
scroll to position [0, 0]
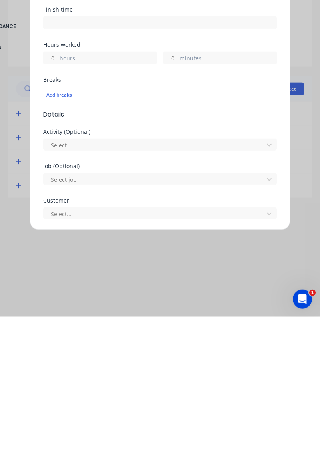
type textarea "Rdo"
click at [53, 190] on form "Work Attendance When Date 03/10/2025 Start time Finish time Hours worked hours …" at bounding box center [159, 265] width 233 height 490
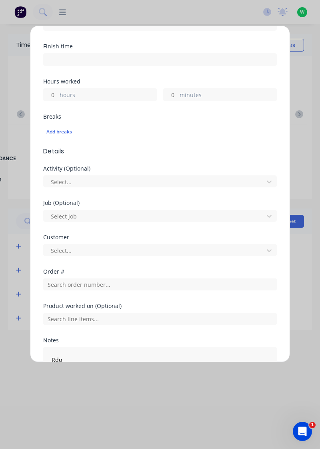
click at [51, 90] on input "hours" at bounding box center [51, 95] width 14 height 12
type input "8"
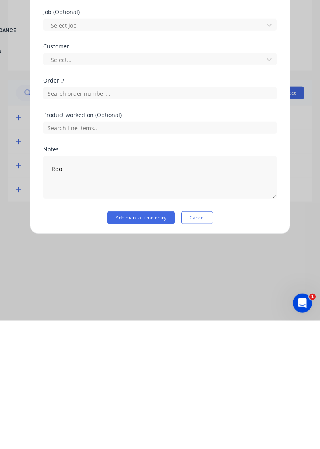
scroll to position [172, 0]
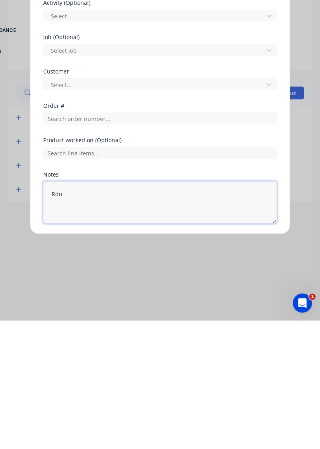
click at [147, 343] on textarea "Rdo" at bounding box center [159, 331] width 233 height 42
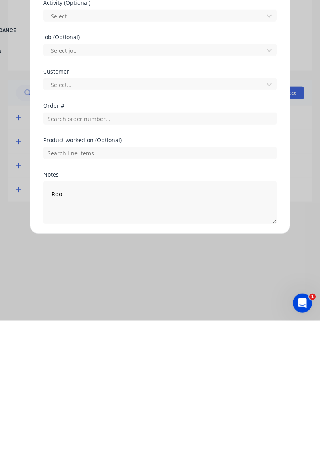
click at [148, 372] on button "Add manual time entry" at bounding box center [140, 371] width 67 height 13
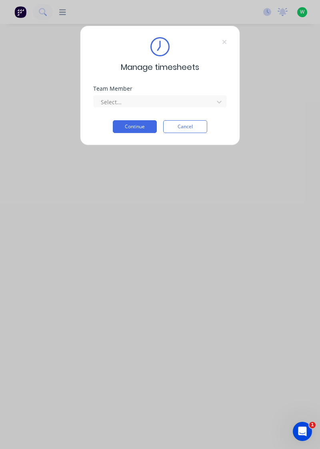
click at [203, 87] on div "Team Member" at bounding box center [159, 89] width 133 height 6
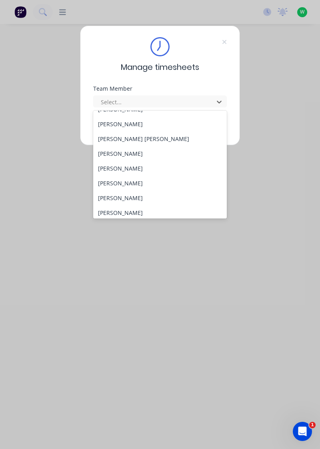
scroll to position [306, 0]
click at [129, 151] on div "[PERSON_NAME]" at bounding box center [160, 153] width 134 height 15
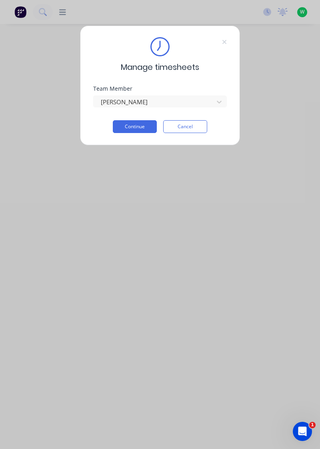
click at [139, 124] on button "Continue" at bounding box center [135, 126] width 44 height 13
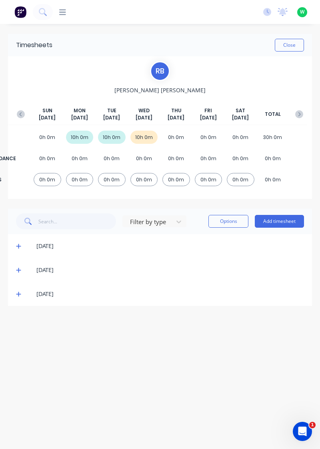
click at [18, 292] on icon at bounding box center [18, 294] width 5 height 6
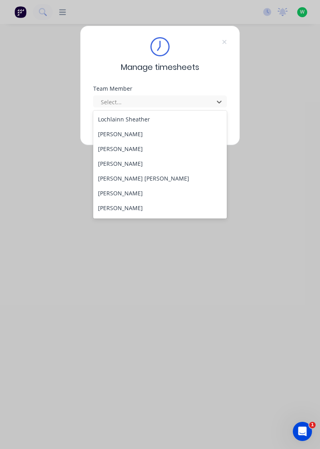
scroll to position [324, 0]
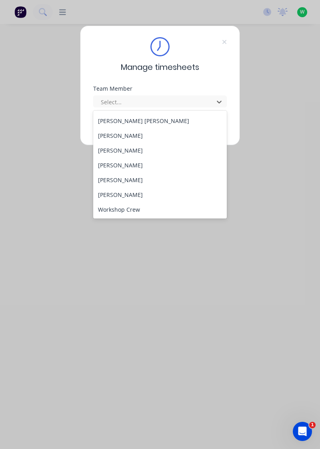
click at [111, 148] on div "[PERSON_NAME]" at bounding box center [160, 150] width 134 height 15
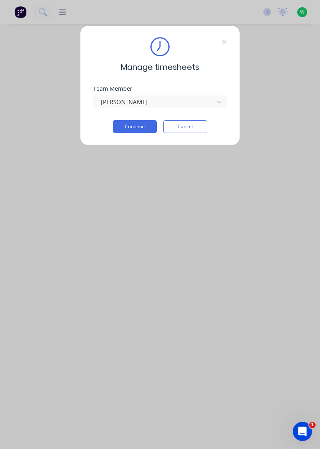
click at [131, 125] on button "Continue" at bounding box center [135, 126] width 44 height 13
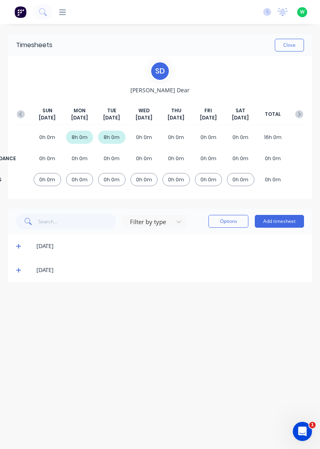
click at [20, 267] on icon at bounding box center [18, 270] width 5 height 6
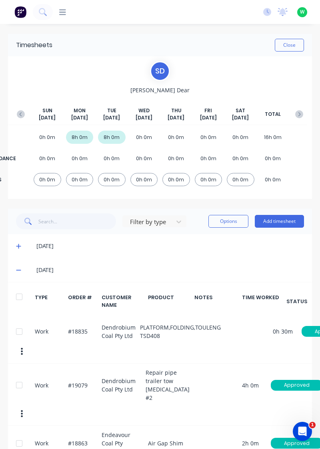
click at [16, 243] on icon at bounding box center [18, 246] width 5 height 6
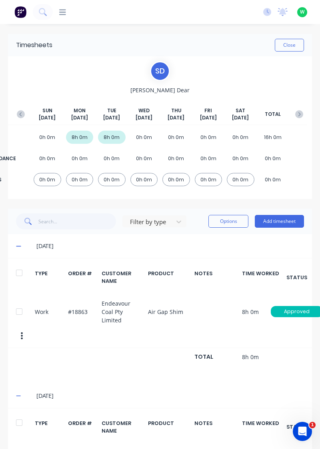
click at [282, 223] on button "Add timesheet" at bounding box center [278, 221] width 49 height 13
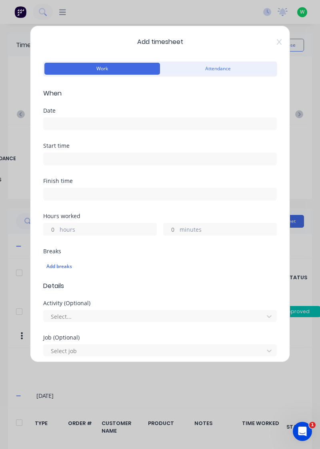
click at [169, 121] on input at bounding box center [160, 124] width 232 height 12
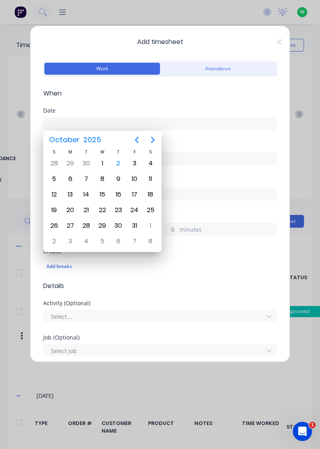
click at [104, 162] on div "1" at bounding box center [102, 163] width 12 height 12
type input "01/10/2025"
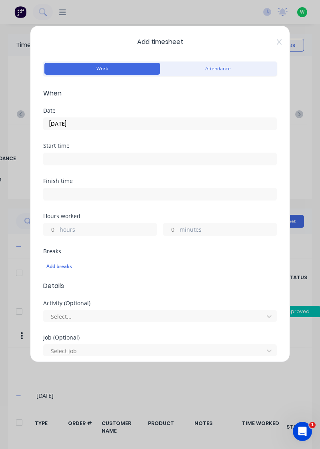
click at [121, 226] on label "hours" at bounding box center [108, 230] width 97 height 10
click at [58, 226] on input "hours" at bounding box center [51, 229] width 14 height 12
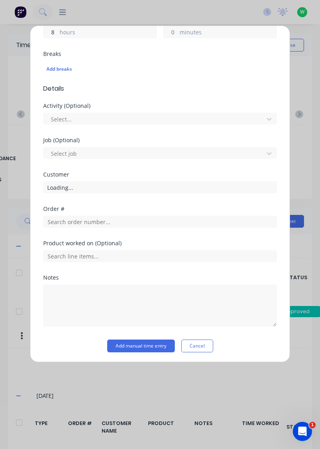
scroll to position [195, 0]
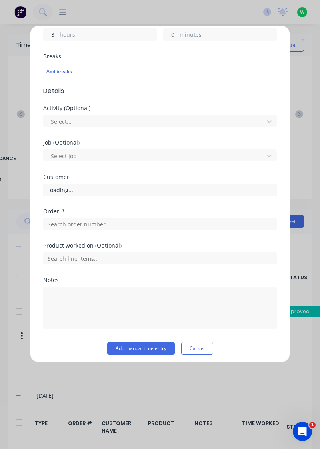
type input "8"
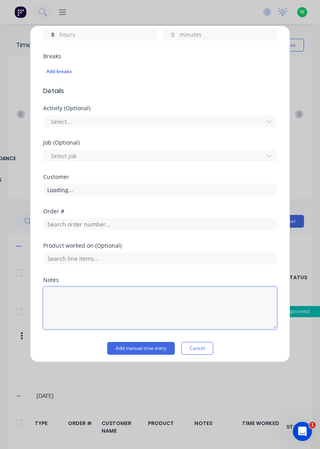
click at [105, 296] on textarea at bounding box center [159, 308] width 233 height 42
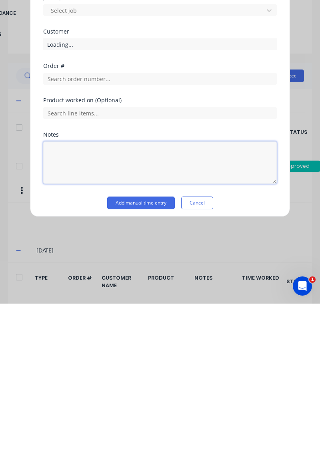
scroll to position [9, 0]
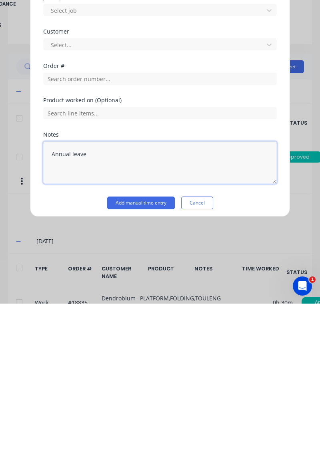
type textarea "Annual leave"
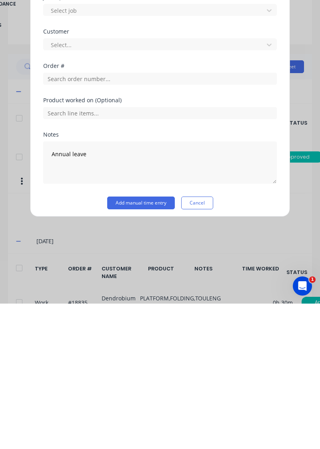
click at [145, 348] on button "Add manual time entry" at bounding box center [140, 348] width 67 height 13
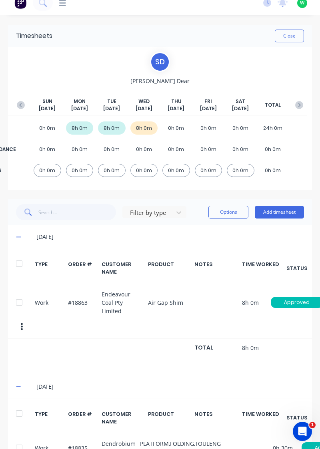
click at [281, 212] on button "Add timesheet" at bounding box center [278, 212] width 49 height 13
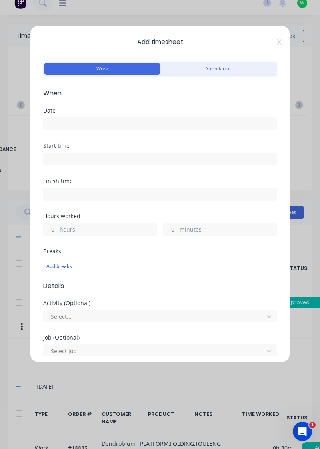
click at [174, 119] on input at bounding box center [160, 124] width 232 height 12
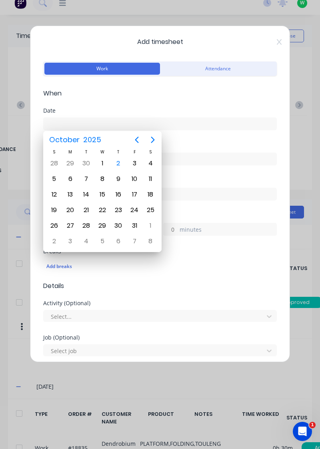
click at [117, 162] on div "2" at bounding box center [118, 163] width 12 height 12
type input "02/10/2025"
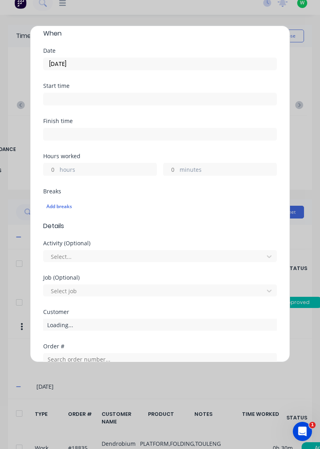
scroll to position [60, 0]
click at [77, 168] on label "hours" at bounding box center [108, 170] width 97 height 10
click at [58, 168] on input "hours" at bounding box center [51, 169] width 14 height 12
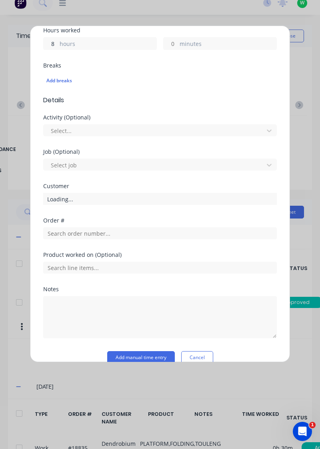
scroll to position [197, 0]
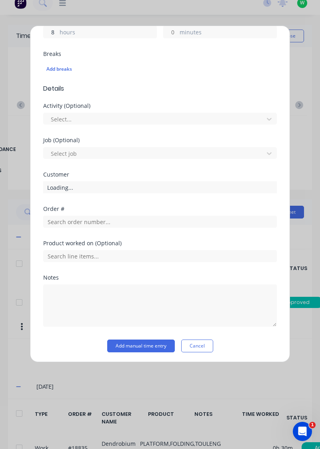
type input "8"
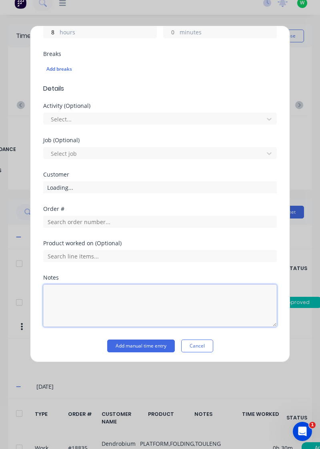
click at [84, 296] on textarea at bounding box center [159, 305] width 233 height 42
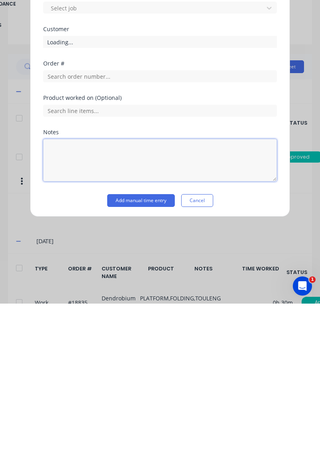
scroll to position [16, 0]
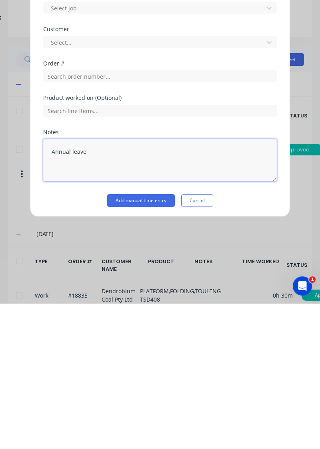
type textarea "Annual leave"
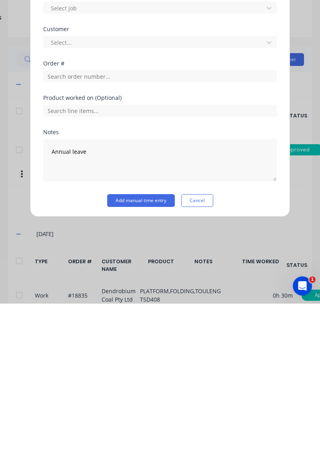
click at [141, 345] on button "Add manual time entry" at bounding box center [140, 345] width 67 height 13
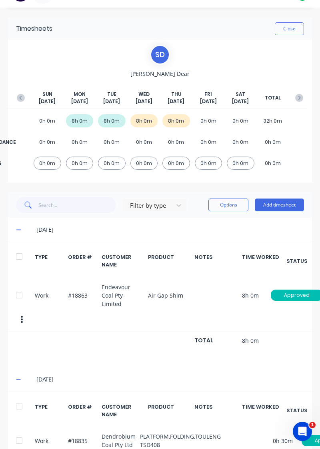
click at [277, 205] on button "Add timesheet" at bounding box center [278, 205] width 49 height 13
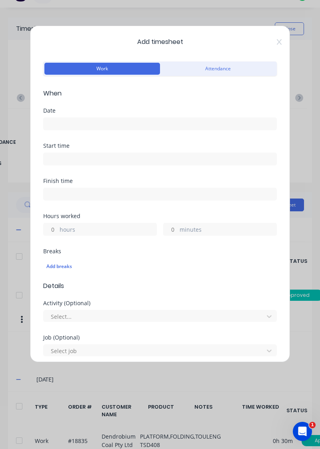
click at [150, 126] on input at bounding box center [160, 124] width 232 height 12
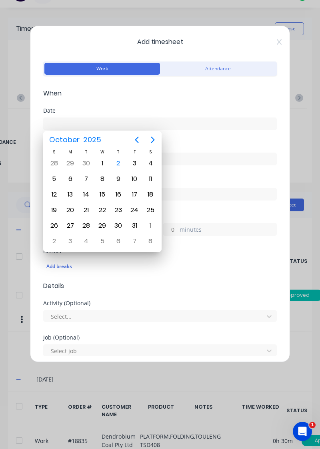
click at [133, 163] on div "3" at bounding box center [134, 163] width 12 height 12
type input "03/10/2025"
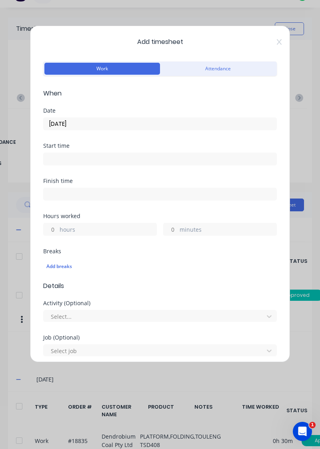
click at [111, 230] on label "hours" at bounding box center [108, 230] width 97 height 10
click at [58, 230] on input "hours" at bounding box center [51, 229] width 14 height 12
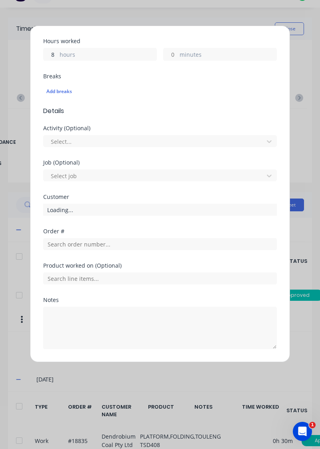
scroll to position [197, 0]
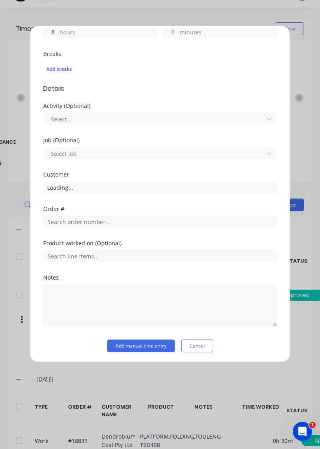
type input "8"
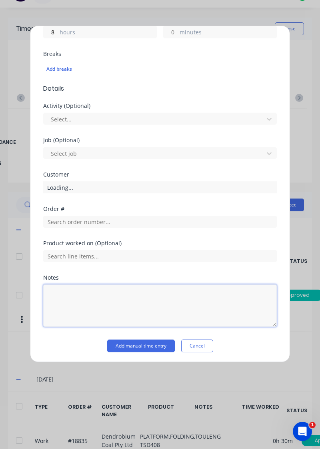
click at [85, 293] on textarea at bounding box center [159, 305] width 233 height 42
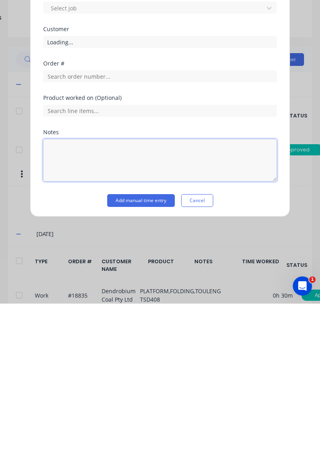
scroll to position [24, 0]
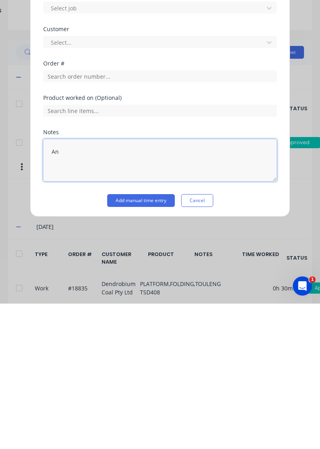
type textarea "A"
type textarea "Rdo"
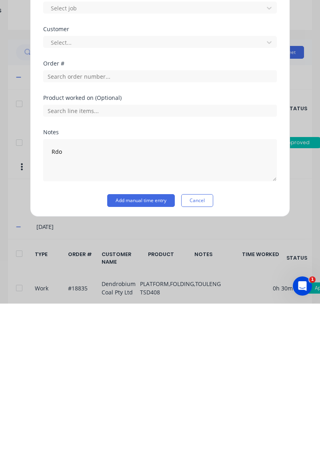
click at [149, 345] on button "Add manual time entry" at bounding box center [140, 345] width 67 height 13
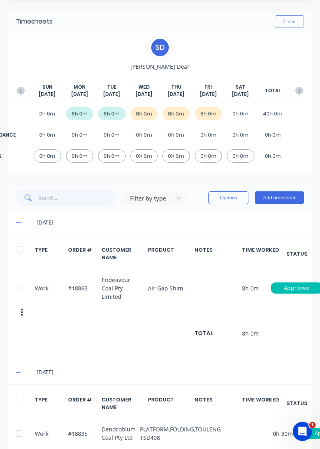
scroll to position [0, 0]
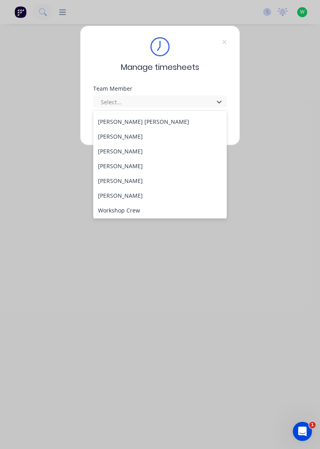
scroll to position [324, 0]
click at [124, 167] on div "[PERSON_NAME]" at bounding box center [160, 165] width 134 height 15
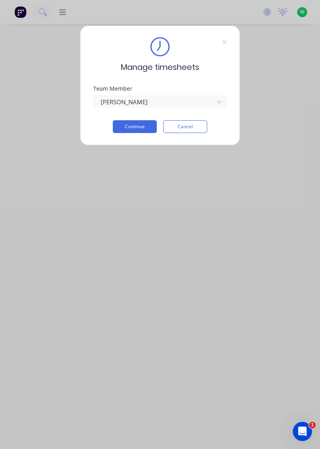
click at [139, 128] on button "Continue" at bounding box center [135, 126] width 44 height 13
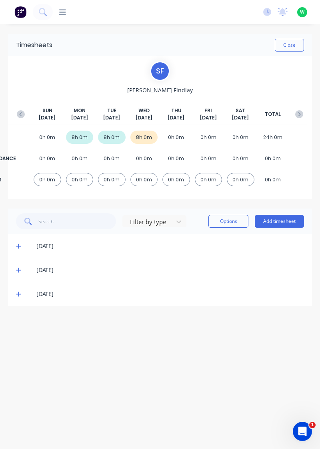
click at [19, 293] on icon at bounding box center [18, 294] width 5 height 6
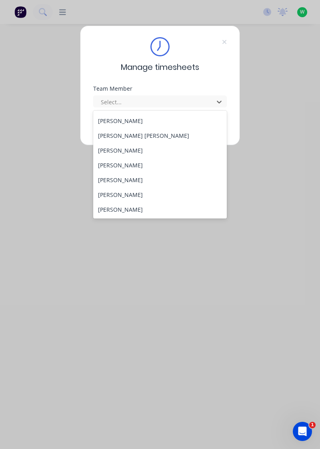
scroll to position [324, 0]
click at [129, 180] on div "[PERSON_NAME]" at bounding box center [160, 180] width 134 height 15
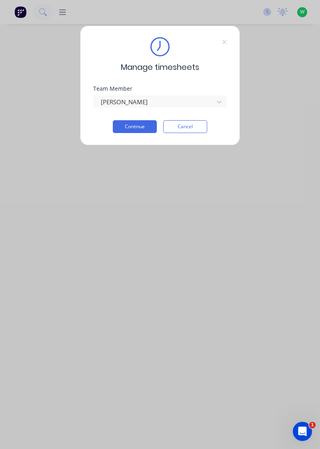
click at [138, 127] on button "Continue" at bounding box center [135, 126] width 44 height 13
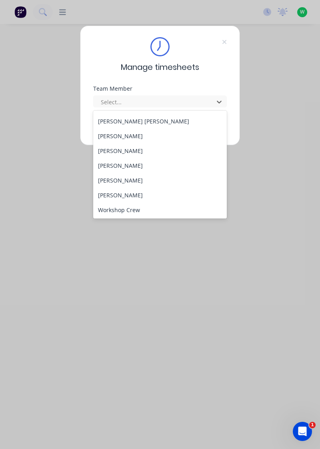
scroll to position [324, 0]
click at [125, 193] on div "[PERSON_NAME]" at bounding box center [160, 194] width 134 height 15
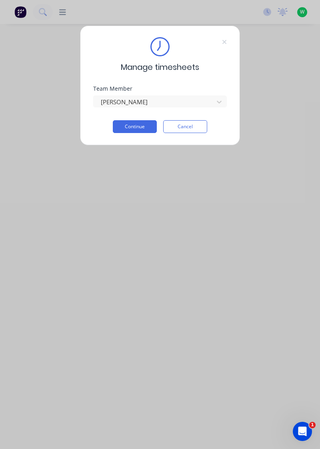
click at [141, 128] on button "Continue" at bounding box center [135, 126] width 44 height 13
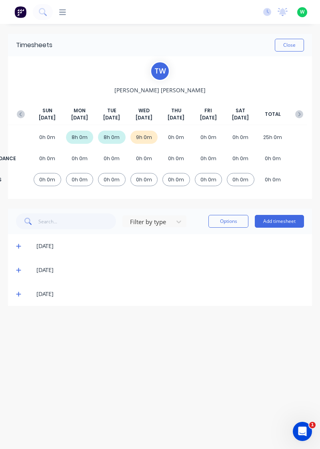
click at [18, 292] on icon at bounding box center [18, 294] width 5 height 5
